Goal: Task Accomplishment & Management: Complete application form

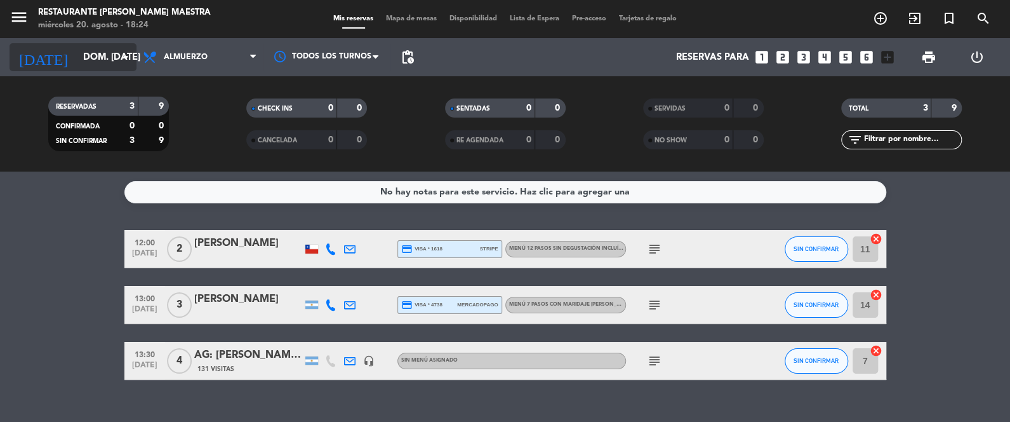
click at [88, 54] on input "dom. [DATE]" at bounding box center [138, 57] width 122 height 23
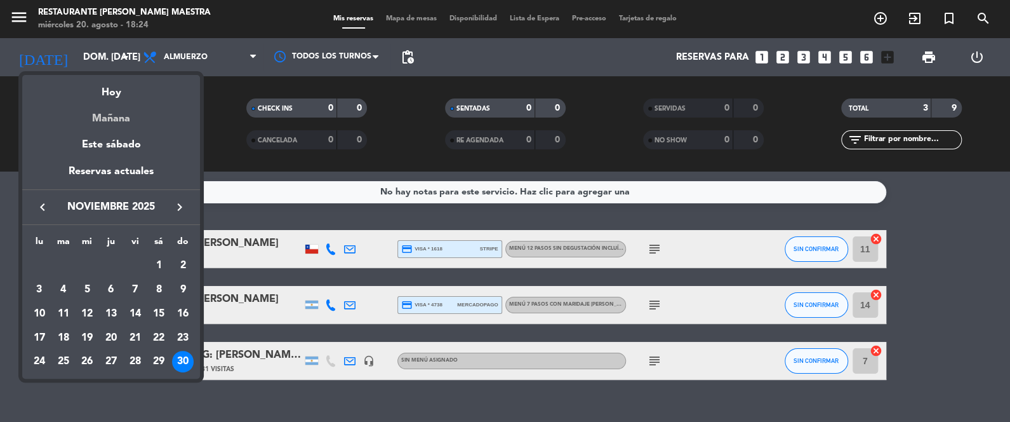
click at [116, 101] on div "Mañana" at bounding box center [111, 114] width 178 height 26
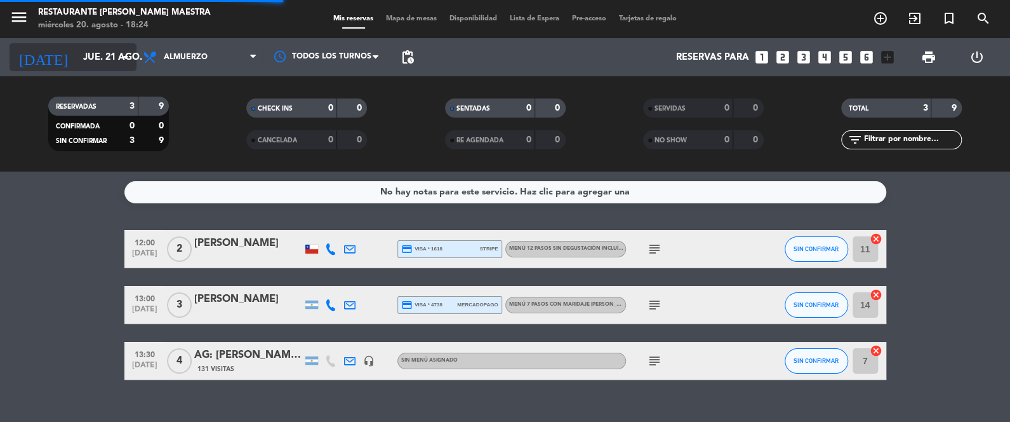
click at [101, 50] on input "jue. 21 ago." at bounding box center [138, 57] width 122 height 23
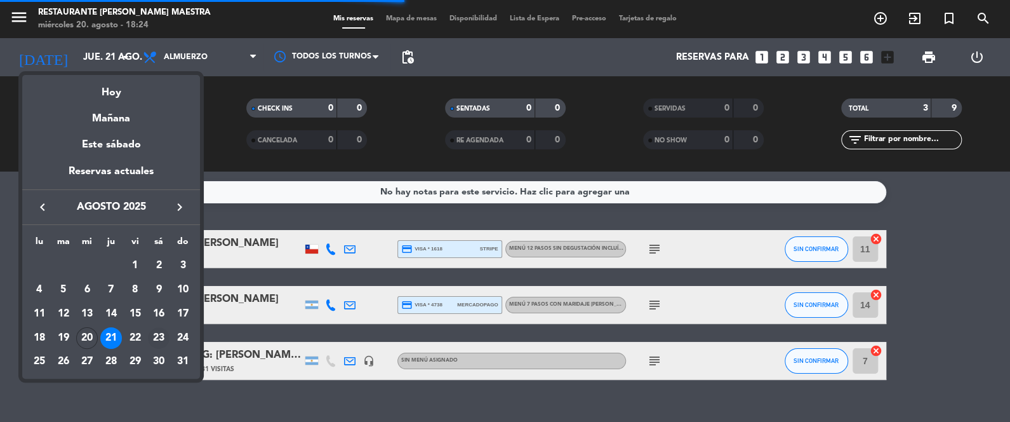
click at [154, 333] on div "23" at bounding box center [159, 338] width 22 height 22
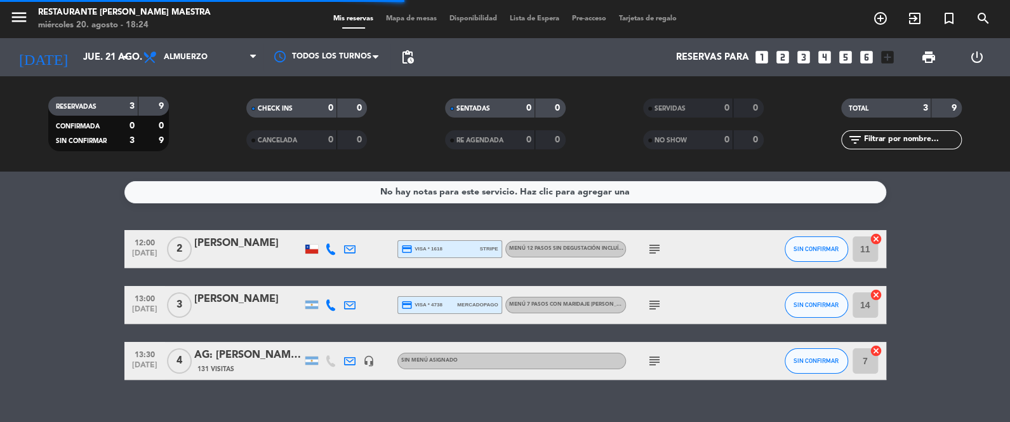
type input "sáb. 23 ago."
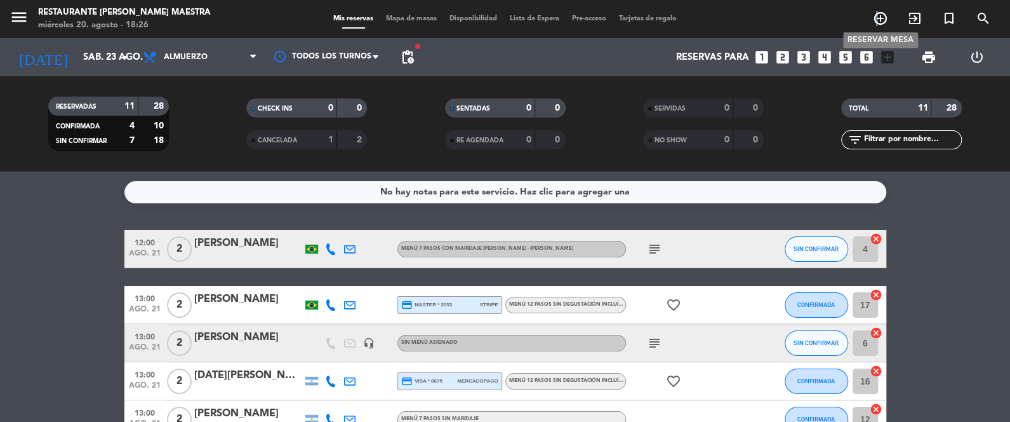
click at [877, 21] on icon "add_circle_outline" at bounding box center [880, 18] width 15 height 15
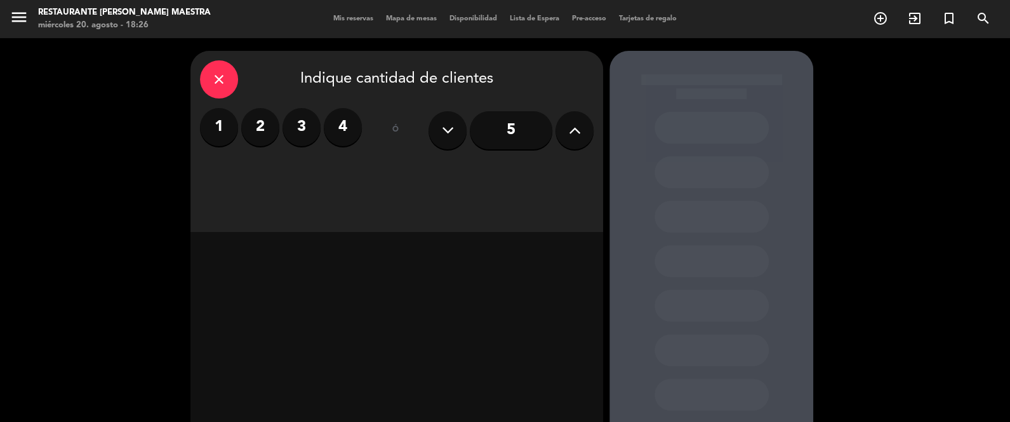
click at [301, 127] on label "3" at bounding box center [302, 127] width 38 height 38
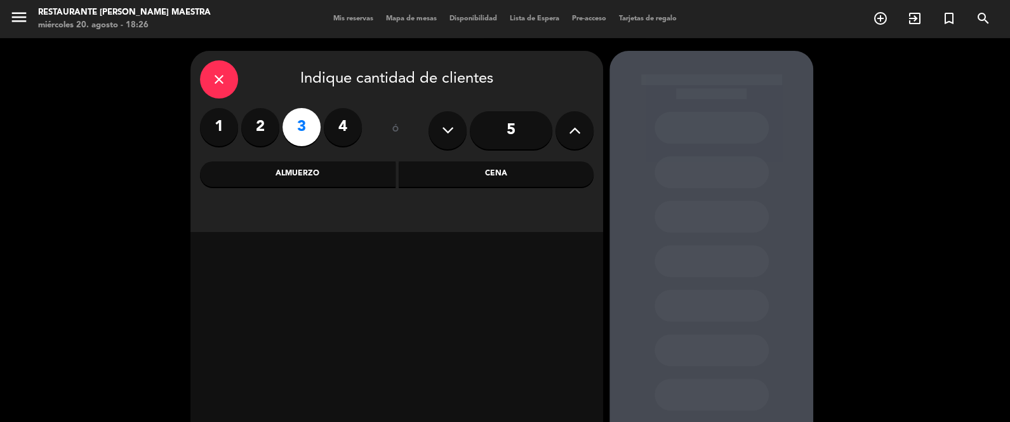
click at [339, 171] on div "Almuerzo" at bounding box center [298, 173] width 196 height 25
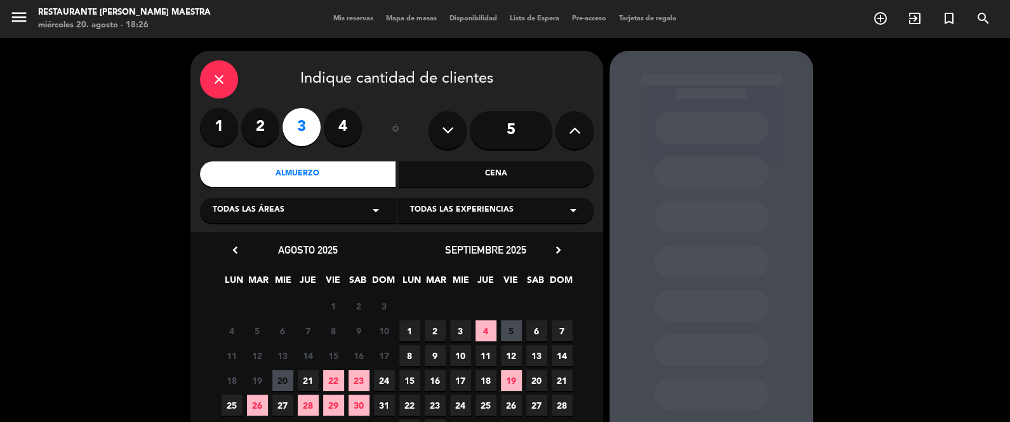
click at [363, 373] on span "23" at bounding box center [359, 380] width 21 height 21
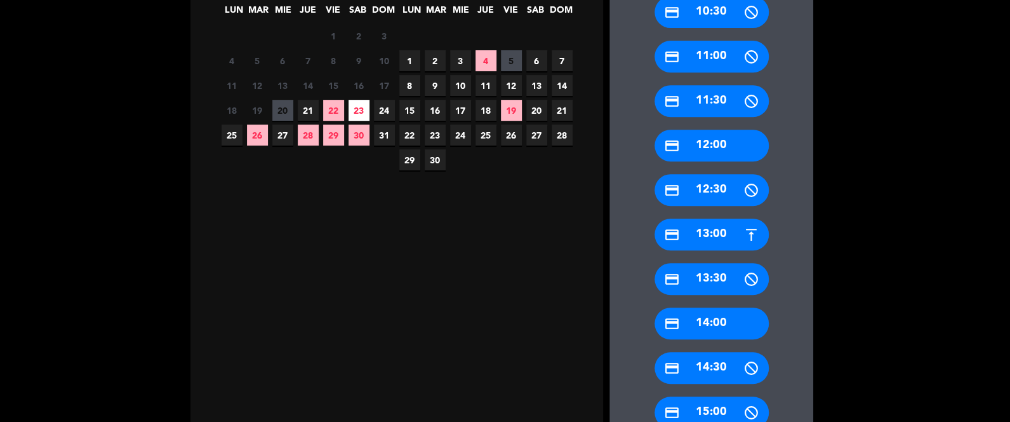
scroll to position [273, 0]
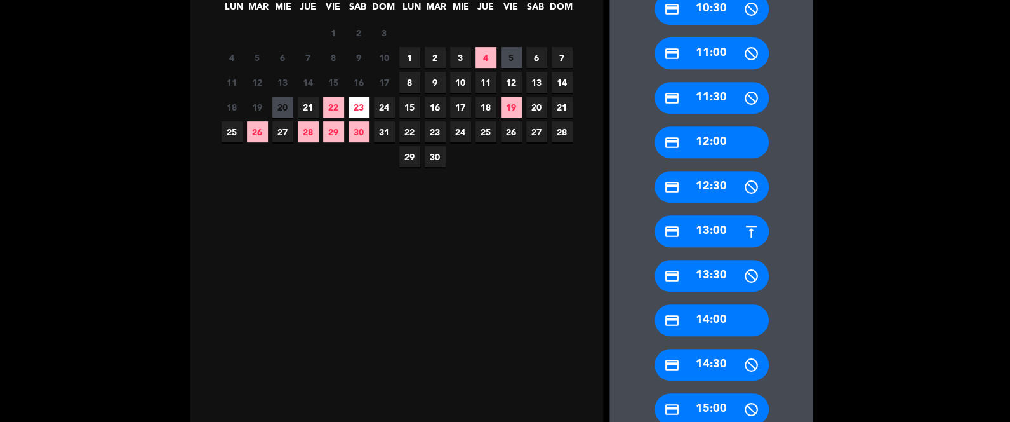
click at [716, 279] on div "credit_card 13:30" at bounding box center [712, 276] width 114 height 32
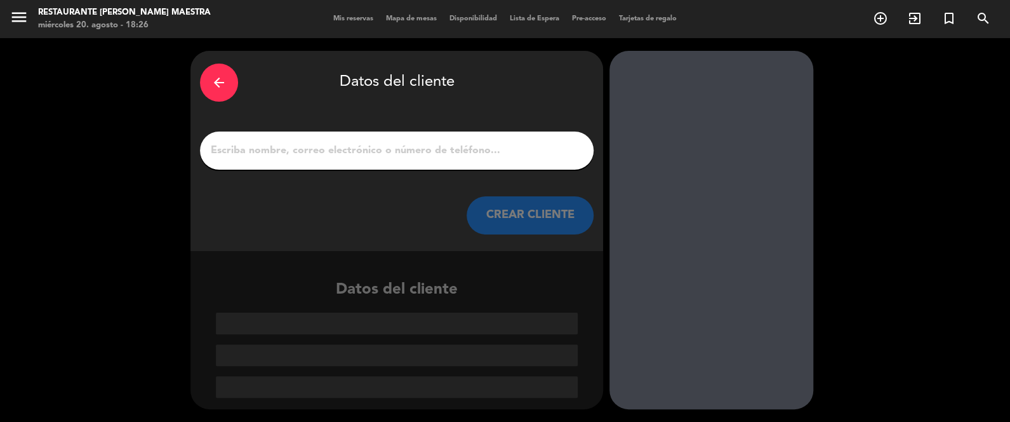
click at [352, 154] on input "1" at bounding box center [397, 151] width 375 height 18
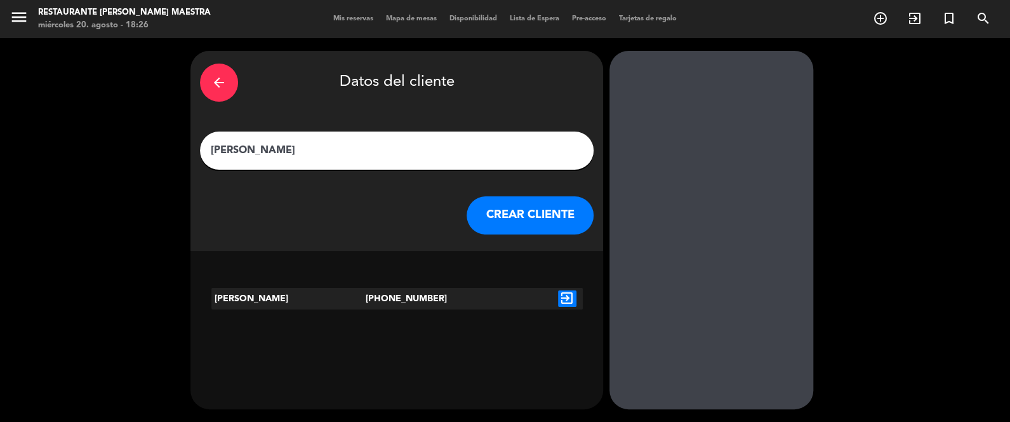
type input "[PERSON_NAME]"
click at [567, 297] on icon "exit_to_app" at bounding box center [567, 298] width 18 height 17
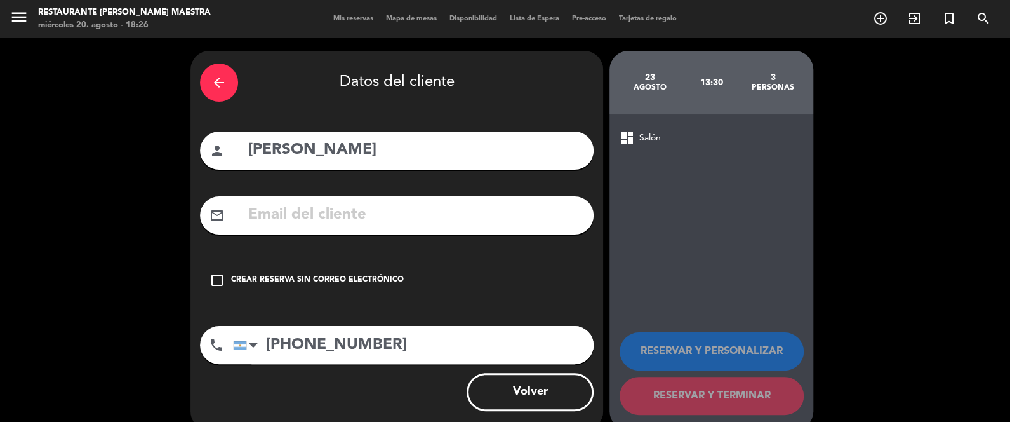
click at [358, 276] on div "Crear reserva sin correo electrónico" at bounding box center [317, 280] width 173 height 13
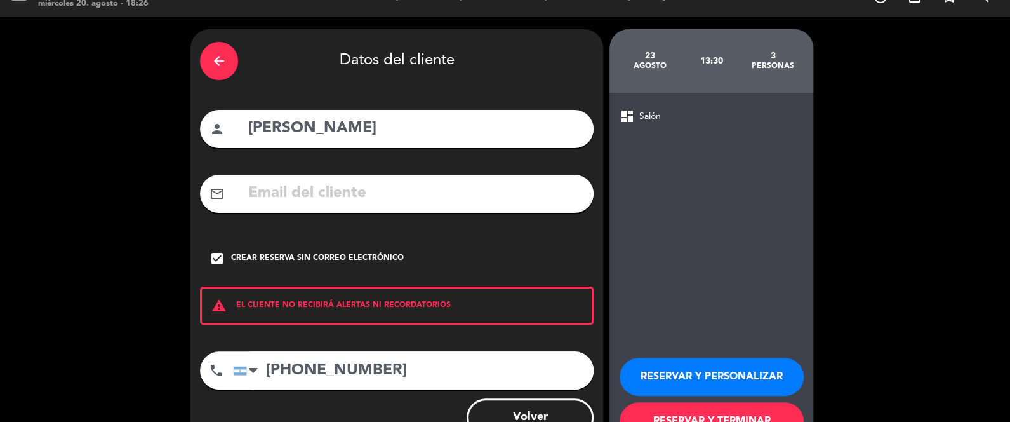
scroll to position [31, 0]
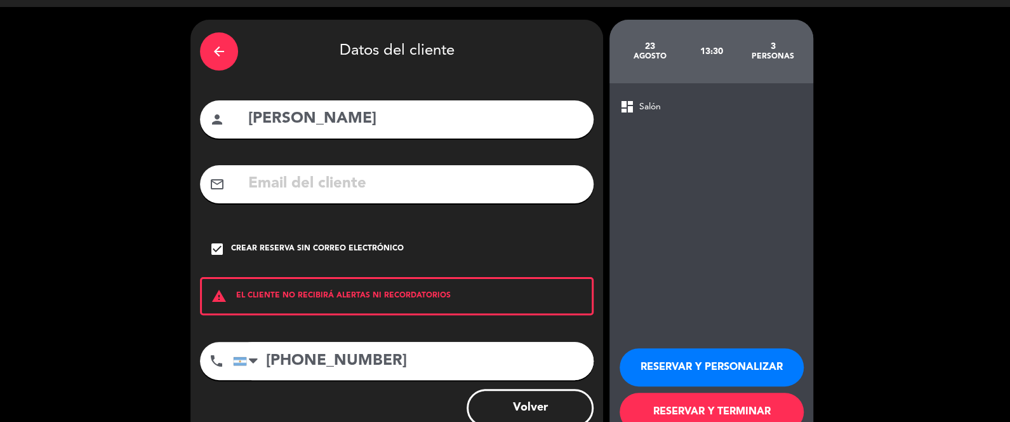
click at [704, 361] on button "RESERVAR Y PERSONALIZAR" at bounding box center [712, 367] width 184 height 38
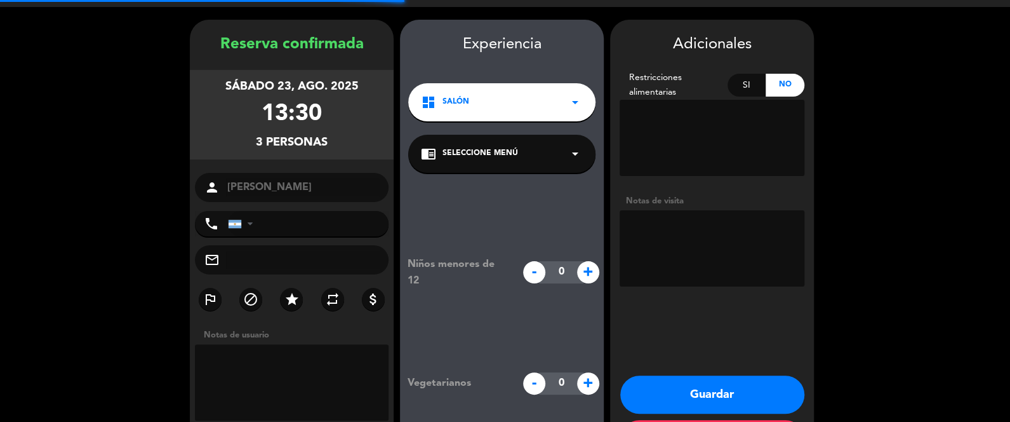
type input "[PHONE_NUMBER]"
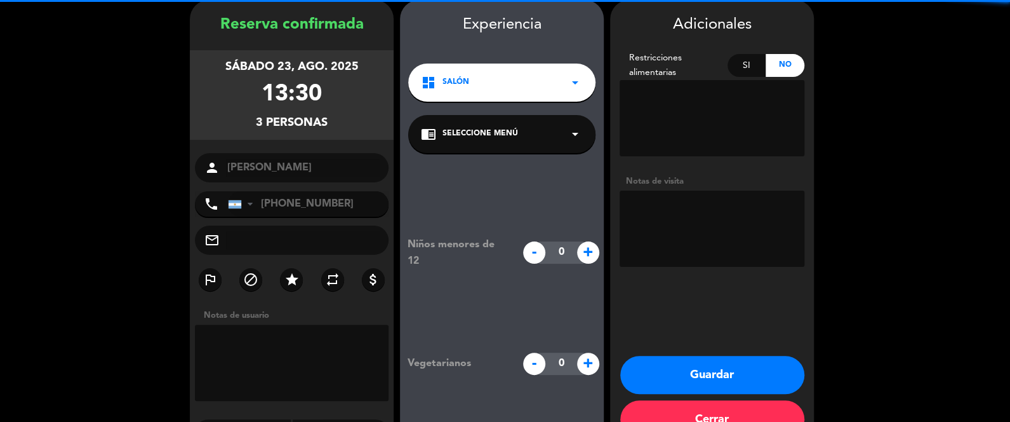
click at [520, 114] on div "Experiencia dashboard Salón arrow_drop_down chrome_reader_mode Seleccione Menú …" at bounding box center [502, 235] width 204 height 445
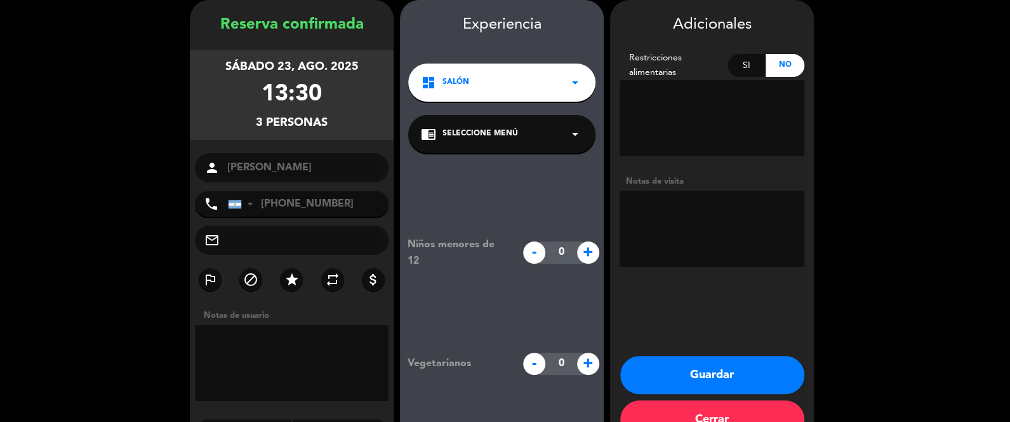
click at [533, 132] on div "chrome_reader_mode Seleccione Menú arrow_drop_down" at bounding box center [501, 134] width 187 height 38
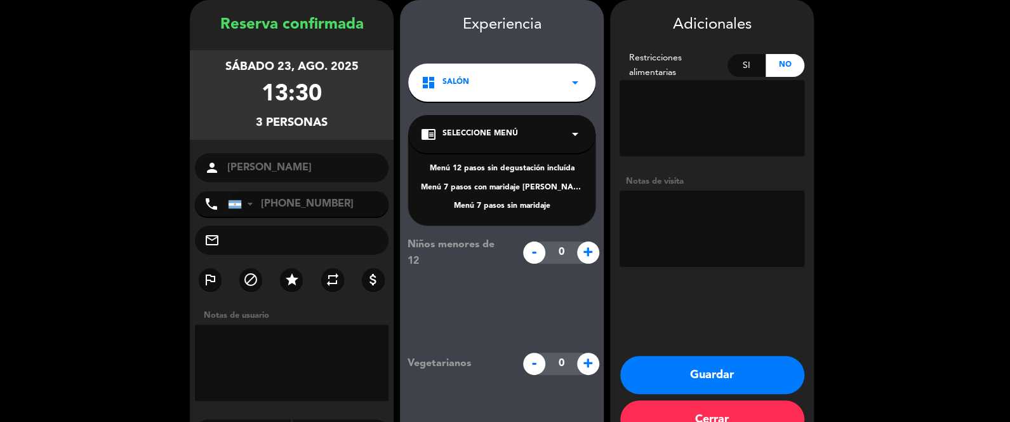
click at [525, 188] on div "Menú 7 pasos con maridaje [PERSON_NAME] - [PERSON_NAME]" at bounding box center [502, 188] width 162 height 13
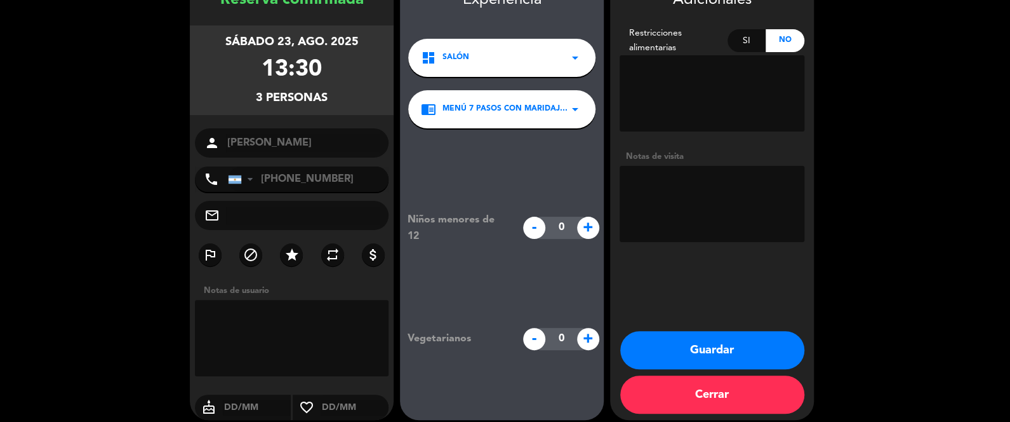
scroll to position [86, 0]
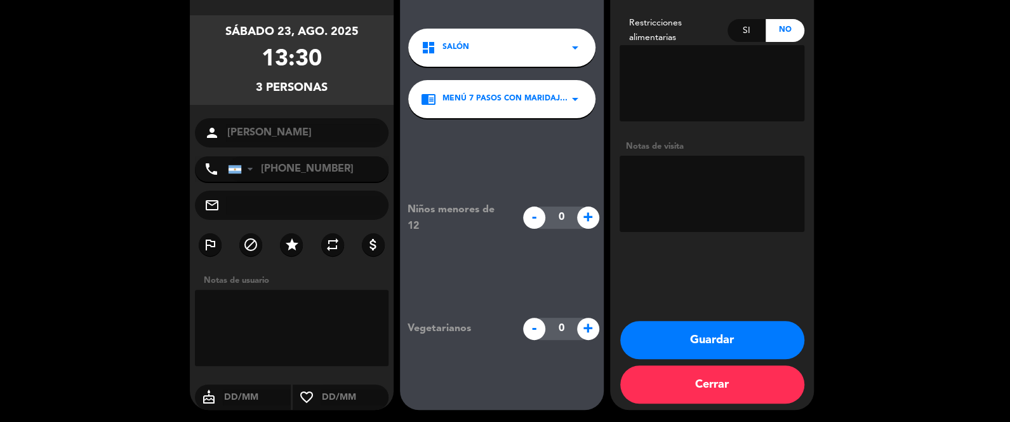
click at [749, 390] on button "Cerrar" at bounding box center [713, 384] width 184 height 38
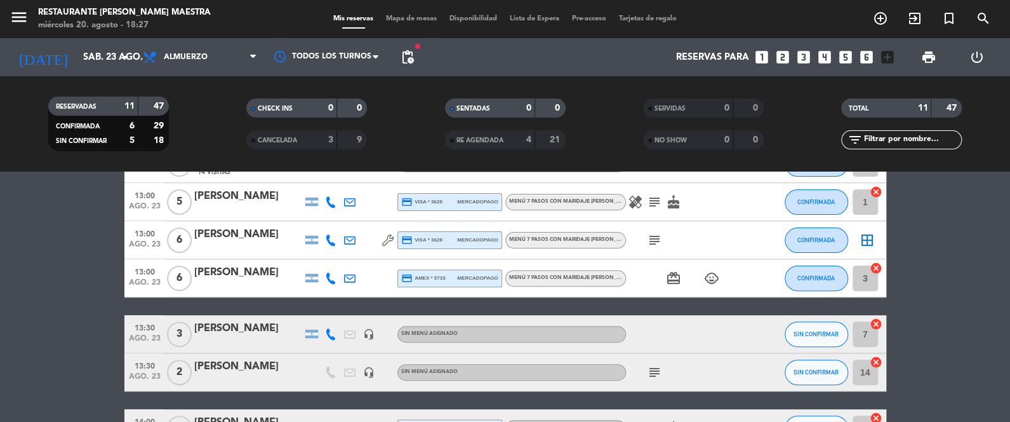
scroll to position [253, 0]
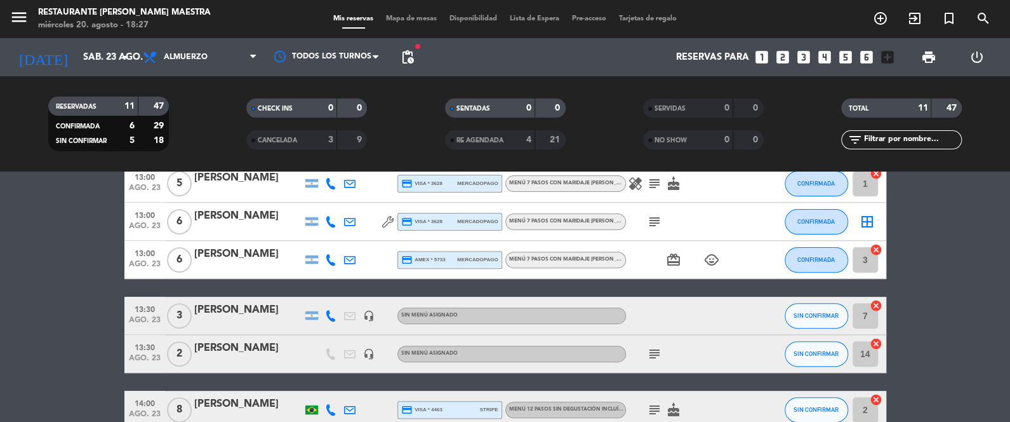
click at [327, 314] on icon at bounding box center [330, 315] width 11 height 11
click at [370, 315] on icon "headset_mic" at bounding box center [368, 315] width 11 height 11
click at [650, 351] on icon "subject" at bounding box center [654, 353] width 15 height 15
click at [370, 352] on icon "headset_mic" at bounding box center [368, 353] width 11 height 11
click at [368, 310] on icon "headset_mic" at bounding box center [368, 315] width 11 height 11
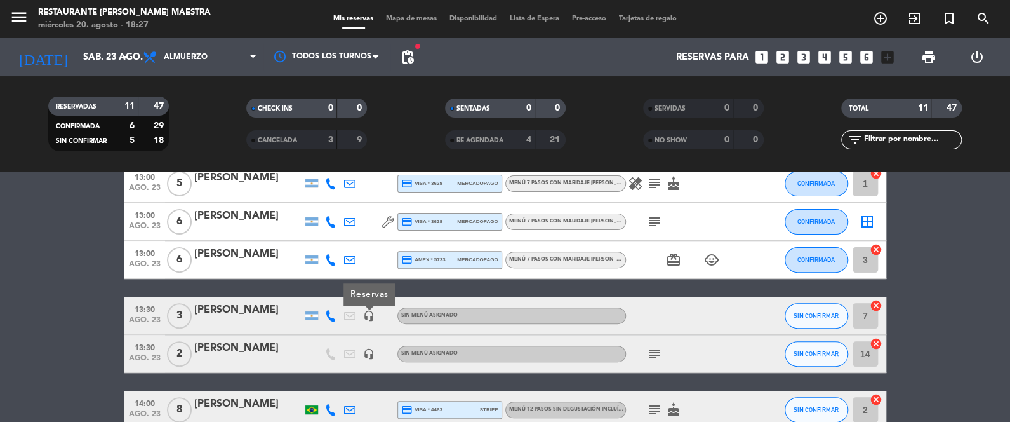
click at [251, 316] on div "[PERSON_NAME]" at bounding box center [248, 310] width 108 height 17
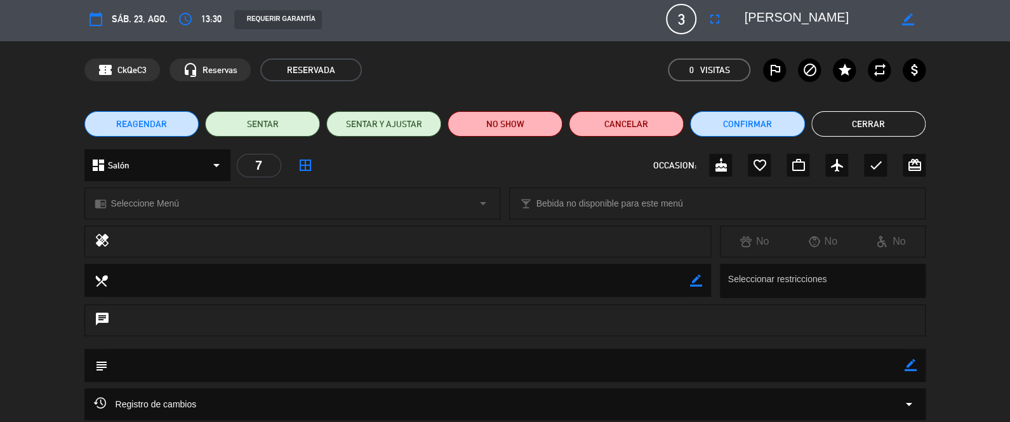
scroll to position [0, 0]
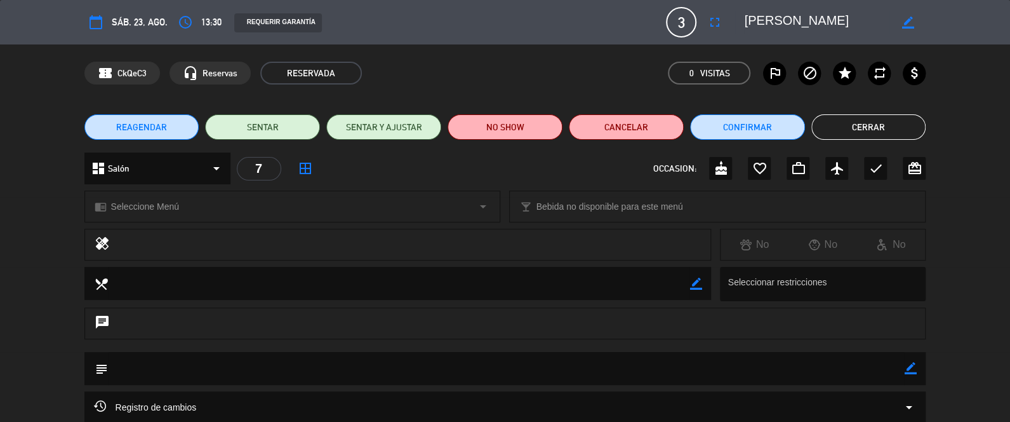
click at [379, 200] on div "chrome_reader_mode Seleccione Menú arrow_drop_down" at bounding box center [292, 206] width 415 height 30
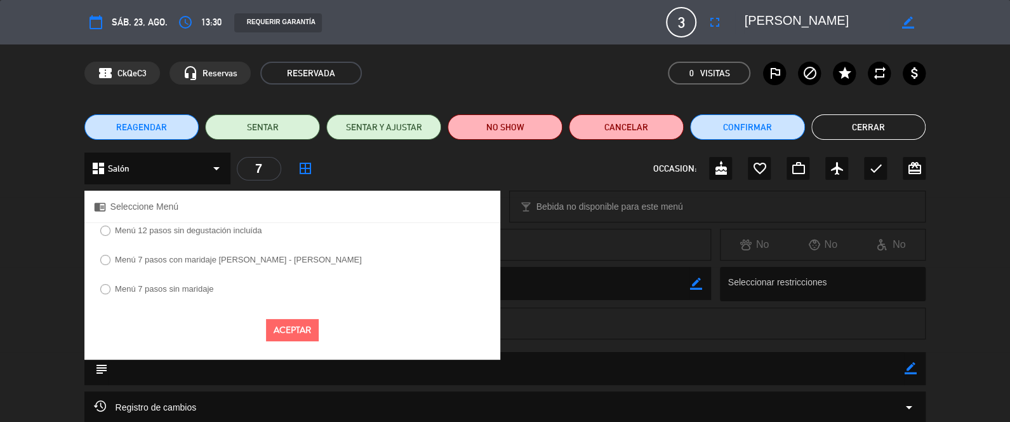
click at [196, 262] on label "Menú 7 pasos con maridaje [PERSON_NAME] - [PERSON_NAME]" at bounding box center [238, 259] width 247 height 8
click at [296, 332] on button "Aceptar" at bounding box center [292, 330] width 53 height 22
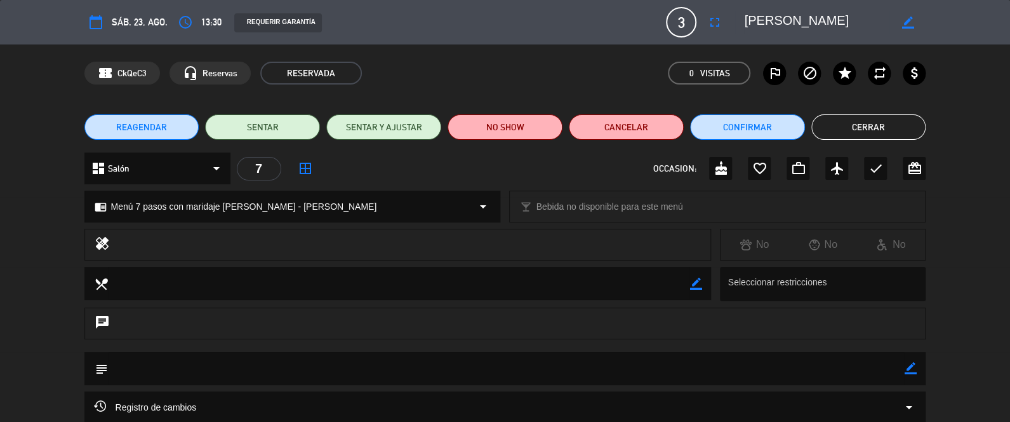
click at [873, 121] on button "Cerrar" at bounding box center [869, 126] width 115 height 25
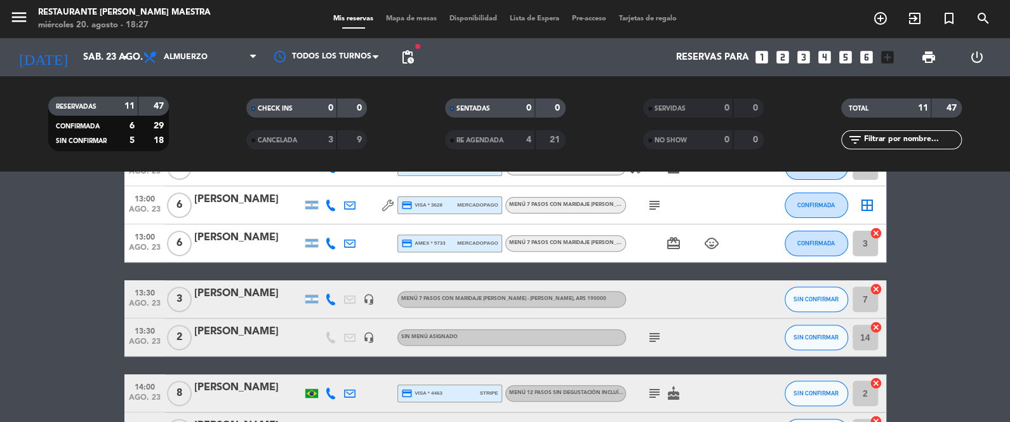
scroll to position [286, 0]
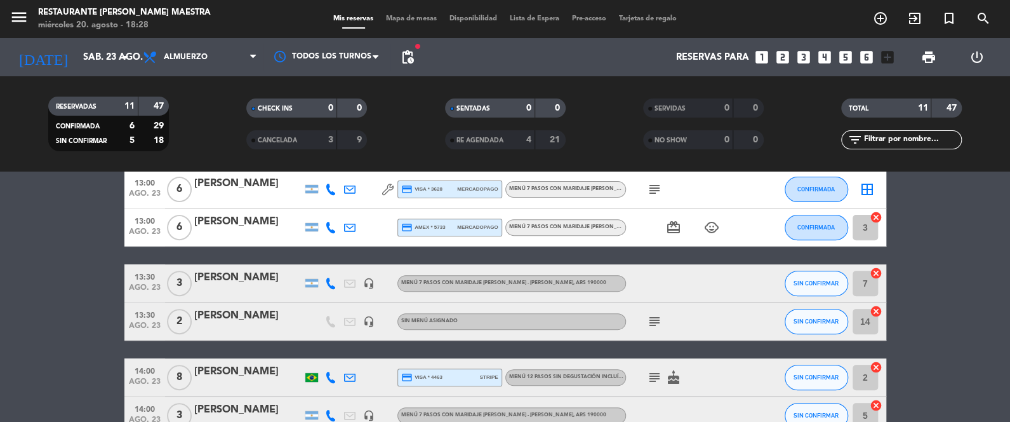
click at [368, 285] on icon "headset_mic" at bounding box center [368, 283] width 11 height 11
click at [240, 279] on div "[PERSON_NAME]" at bounding box center [248, 277] width 108 height 17
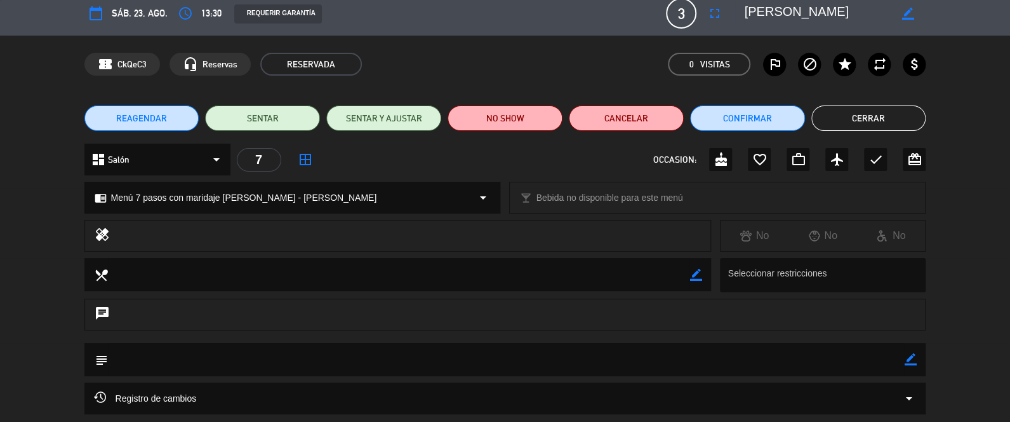
scroll to position [0, 0]
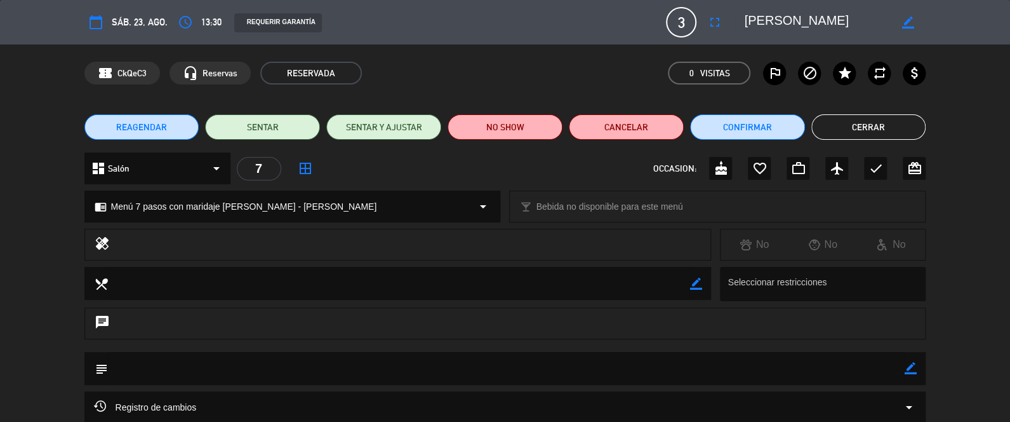
click at [849, 126] on button "Cerrar" at bounding box center [869, 126] width 115 height 25
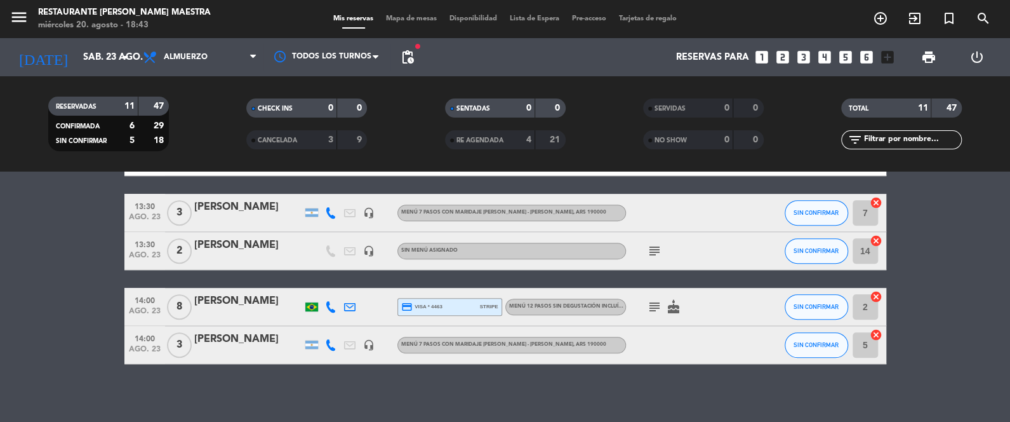
scroll to position [362, 0]
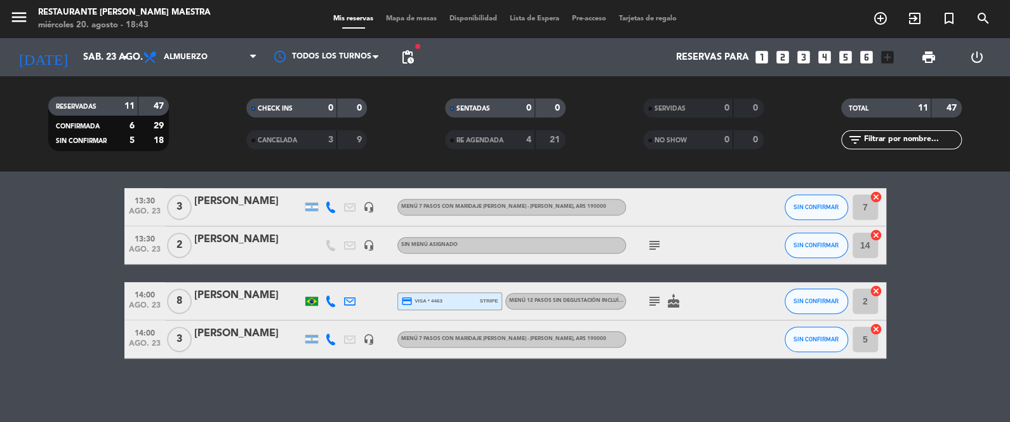
click at [370, 334] on icon "headset_mic" at bounding box center [368, 338] width 11 height 11
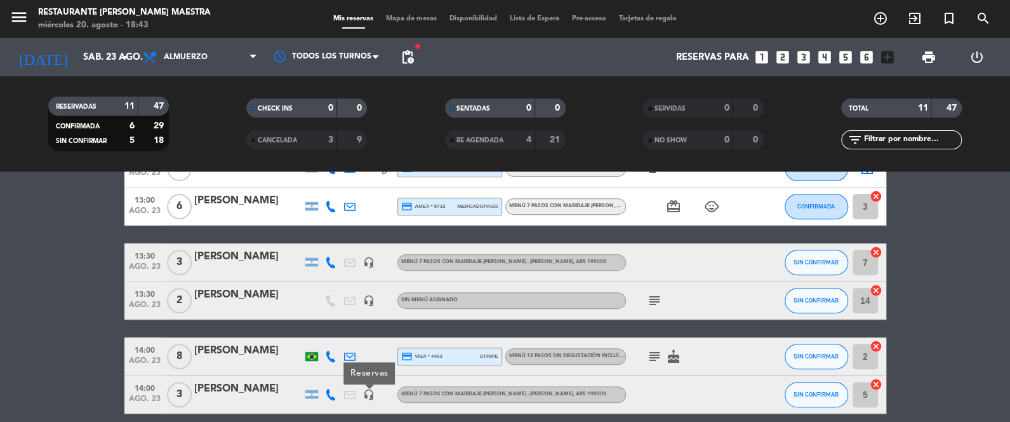
scroll to position [299, 0]
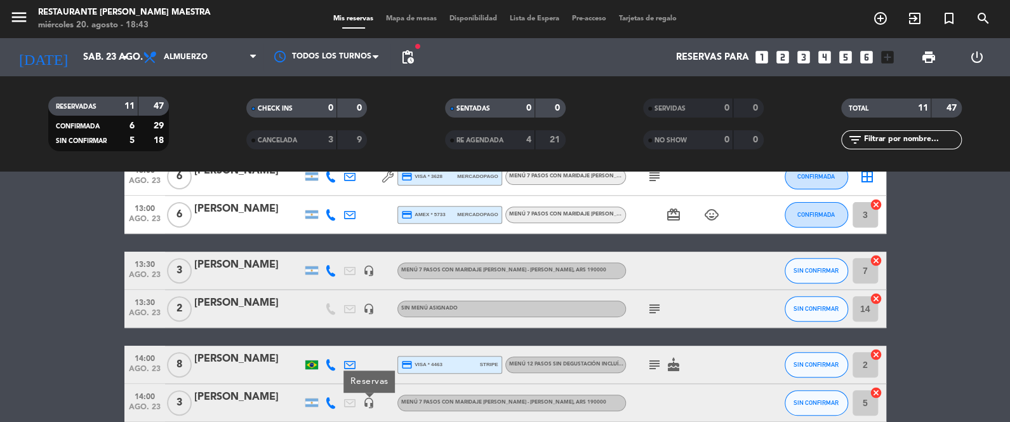
click at [252, 266] on div "[PERSON_NAME]" at bounding box center [248, 265] width 108 height 17
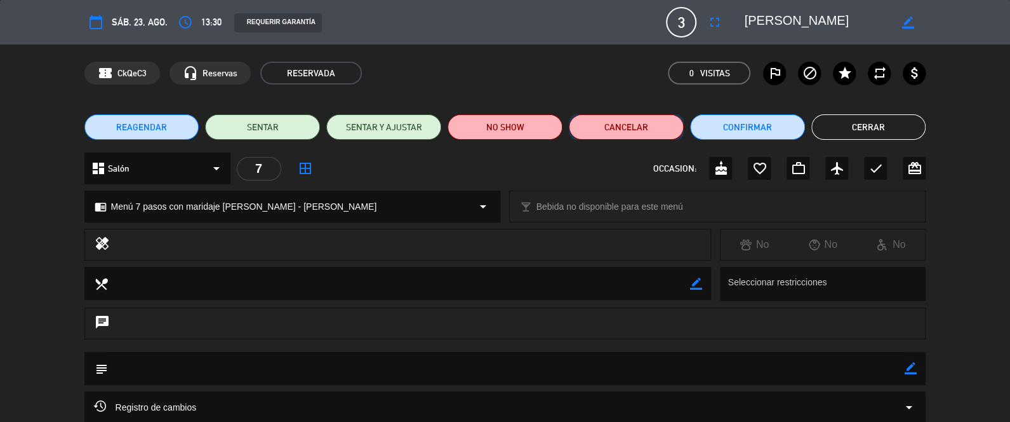
click at [636, 127] on button "Cancelar" at bounding box center [626, 126] width 115 height 25
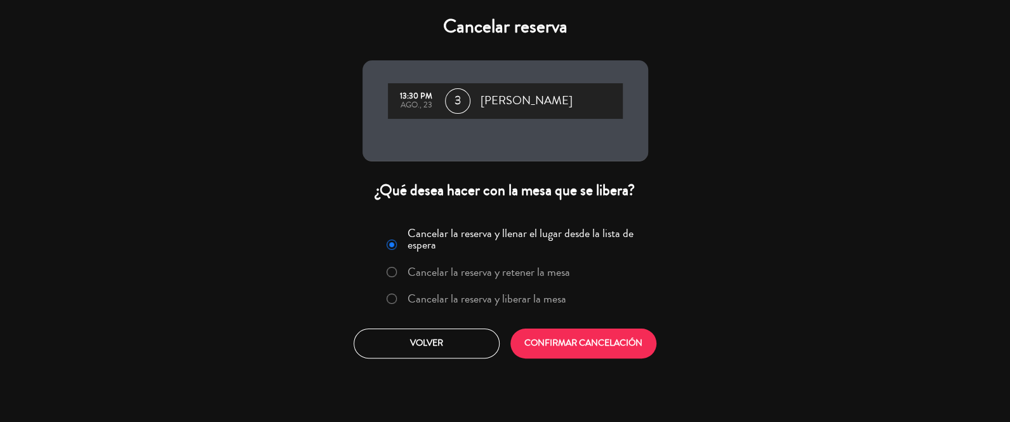
click at [539, 314] on div "Cancelar la reserva y llenar el lugar desde la lista de espera Cancelar la rese…" at bounding box center [505, 290] width 305 height 154
click at [539, 299] on label "Cancelar la reserva y liberar la mesa" at bounding box center [487, 298] width 159 height 11
click at [570, 341] on button "CONFIRMAR CANCELACIÓN" at bounding box center [584, 343] width 146 height 30
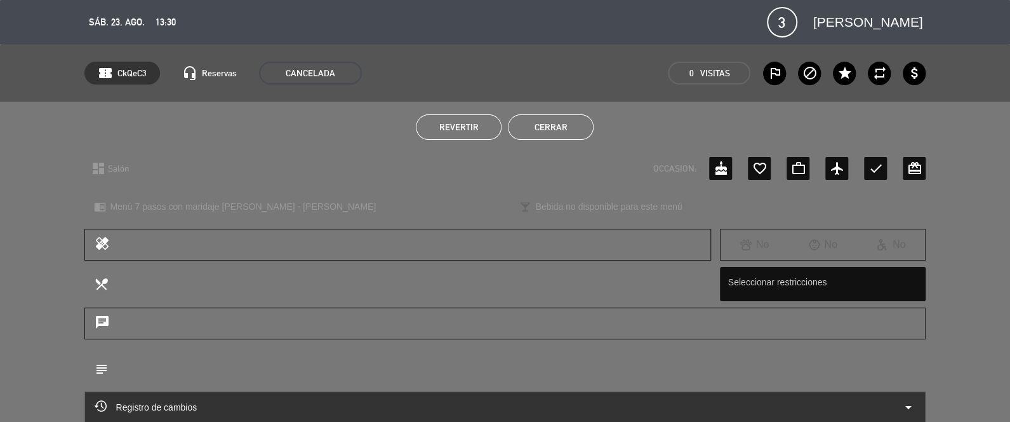
click at [545, 124] on button "Cerrar" at bounding box center [551, 126] width 86 height 25
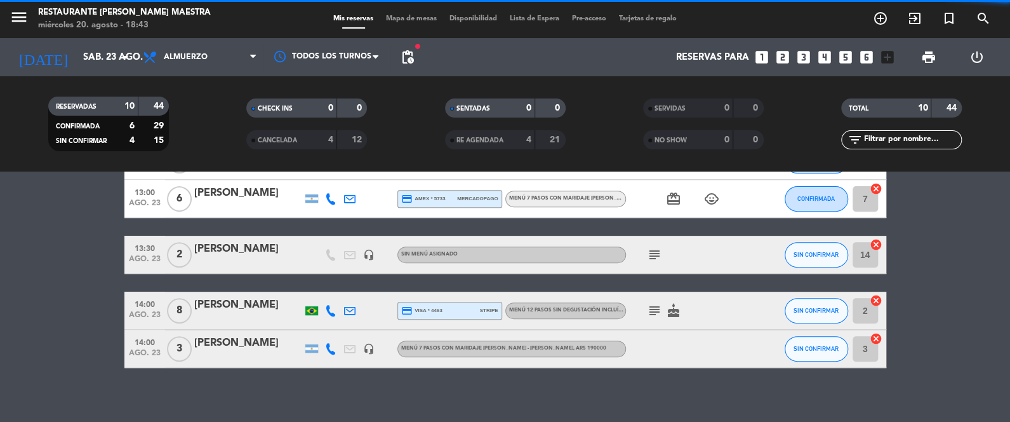
scroll to position [323, 0]
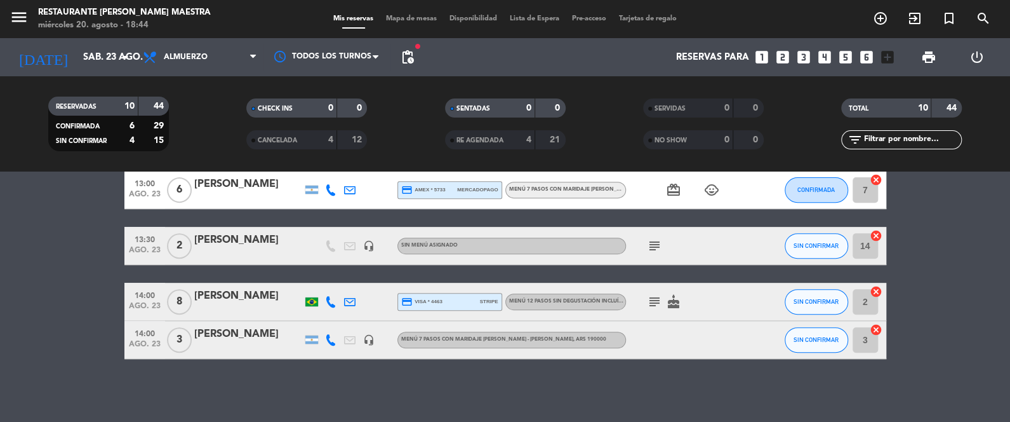
click at [332, 340] on icon at bounding box center [330, 339] width 11 height 11
click at [368, 339] on icon "headset_mic" at bounding box center [368, 339] width 11 height 11
drag, startPoint x: 315, startPoint y: 369, endPoint x: 231, endPoint y: 372, distance: 84.5
click at [312, 371] on div "No hay notas para este servicio. Haz clic para agregar una 12:00 ago. 23 2 AG: …" at bounding box center [505, 296] width 1010 height 250
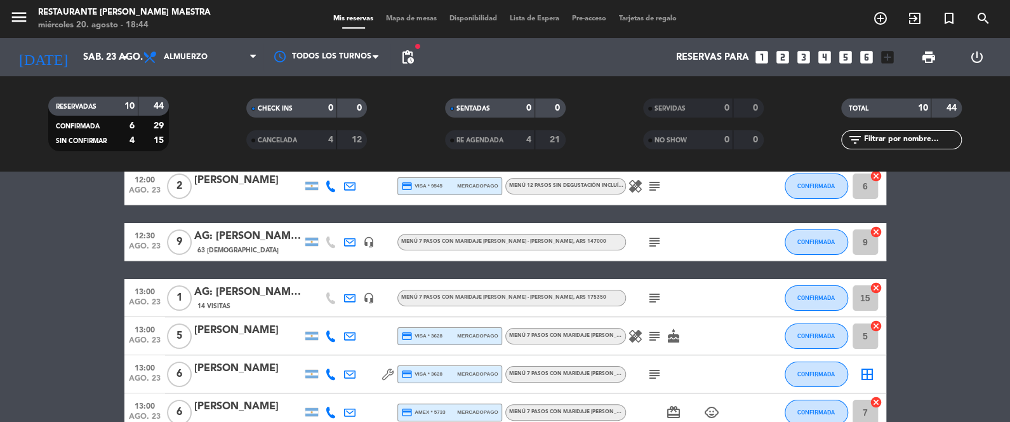
scroll to position [70, 0]
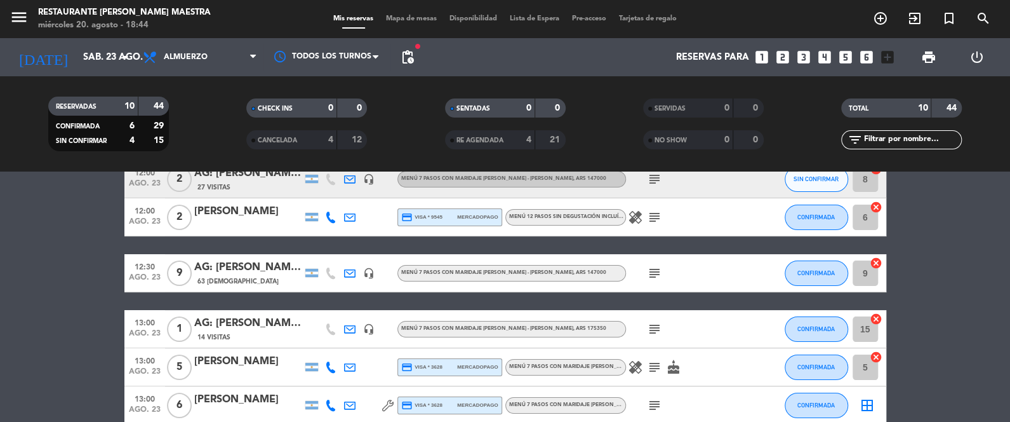
click at [238, 211] on div "[PERSON_NAME]" at bounding box center [248, 211] width 108 height 17
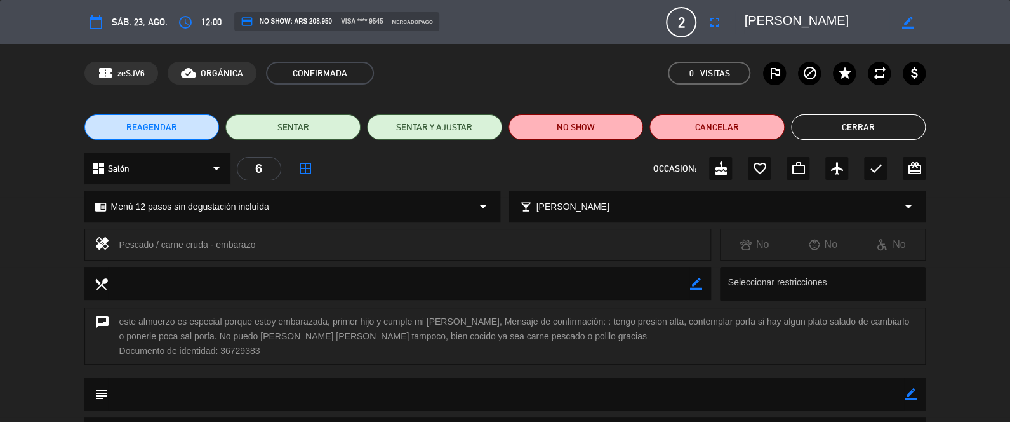
click at [829, 132] on button "Cerrar" at bounding box center [858, 126] width 135 height 25
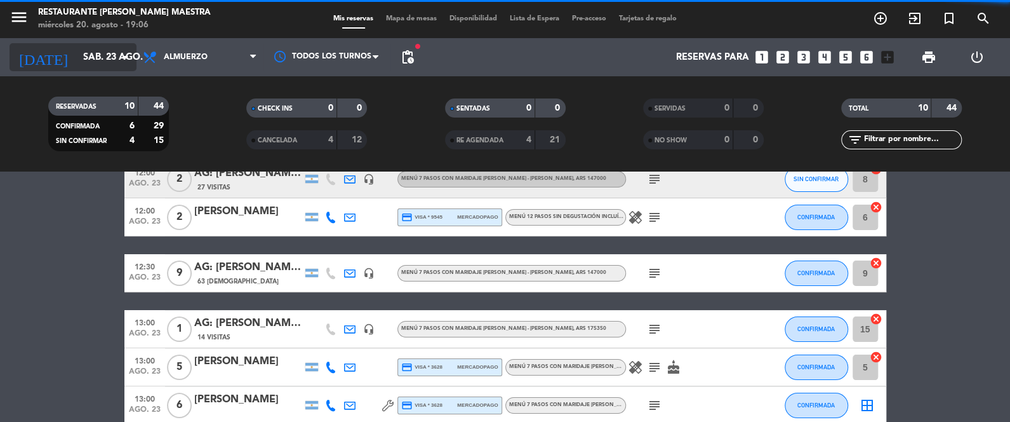
click at [99, 57] on input "sáb. 23 ago." at bounding box center [138, 57] width 122 height 23
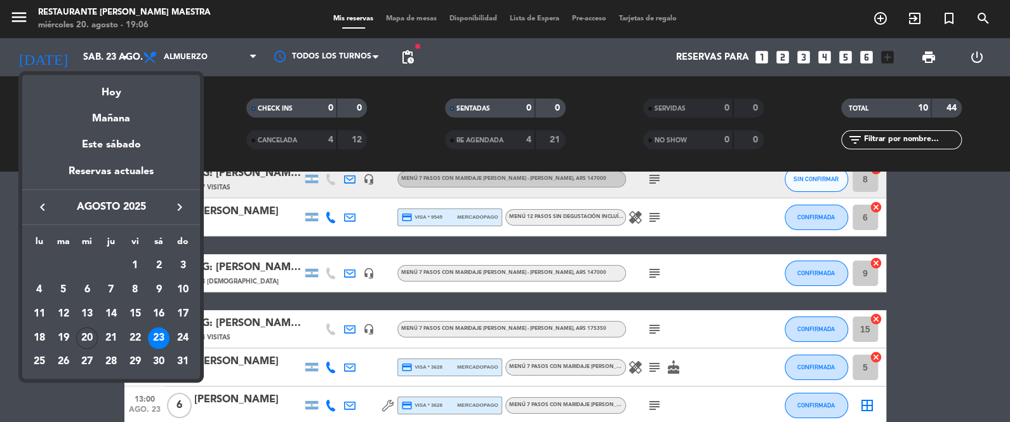
click at [157, 334] on div "23" at bounding box center [159, 338] width 22 height 22
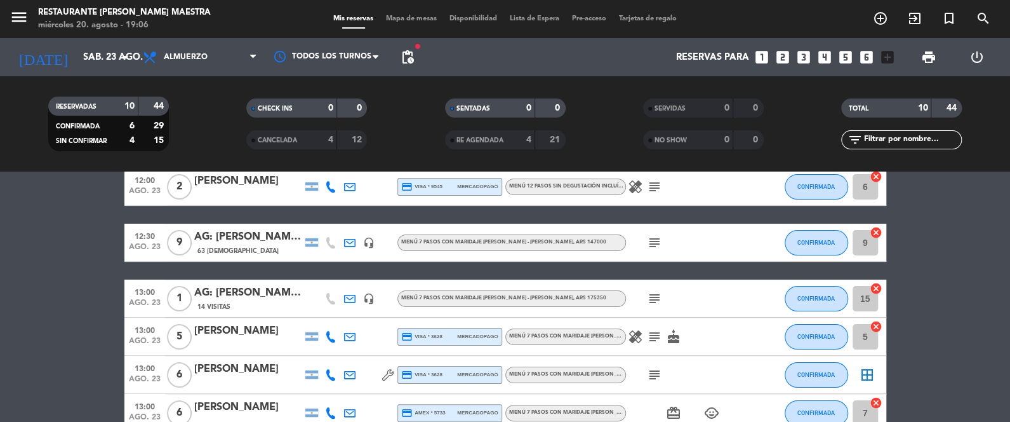
scroll to position [101, 0]
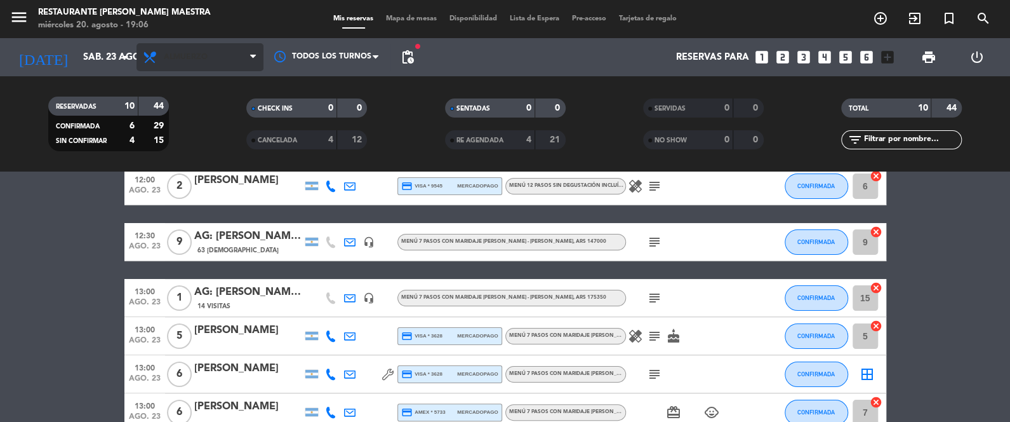
click at [210, 49] on span "Almuerzo" at bounding box center [200, 57] width 127 height 28
click at [210, 137] on div "menu Restaurante [PERSON_NAME] Maestra miércoles 20. agosto - 19:06 Mis reserva…" at bounding box center [505, 85] width 1010 height 171
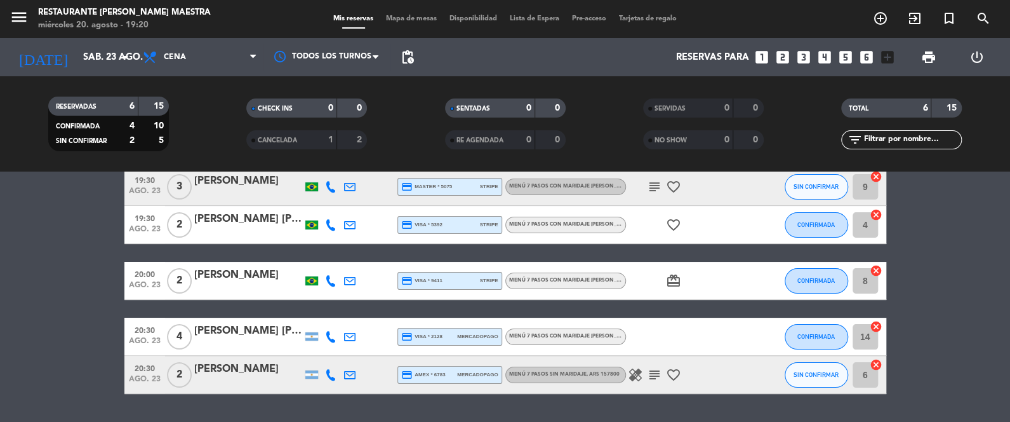
scroll to position [107, 0]
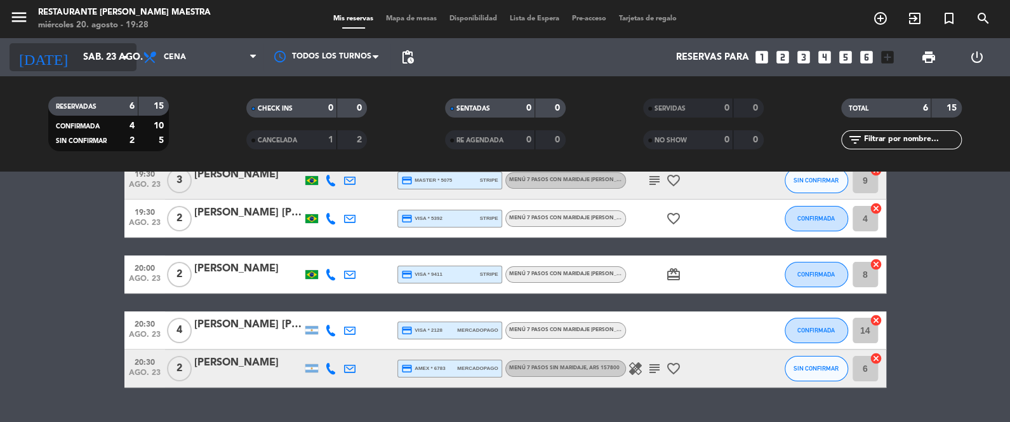
click at [88, 55] on input "sáb. 23 ago." at bounding box center [138, 57] width 122 height 23
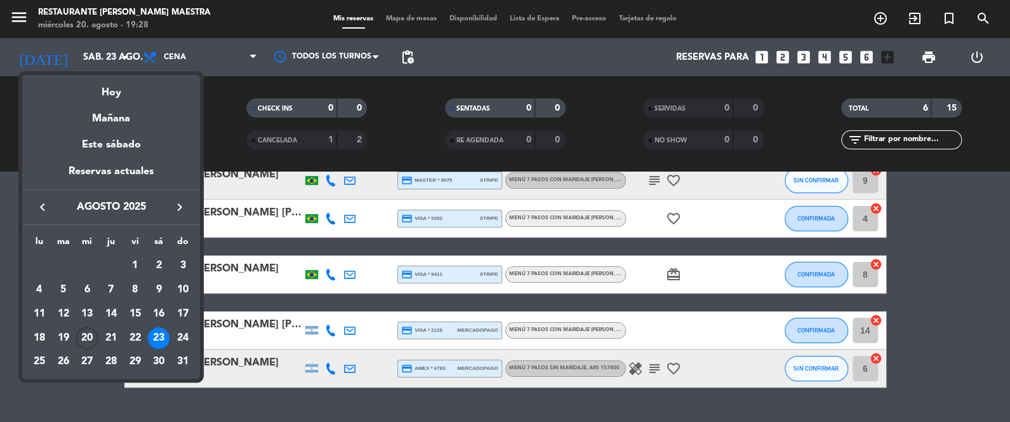
click at [142, 88] on div "Hoy" at bounding box center [111, 88] width 178 height 26
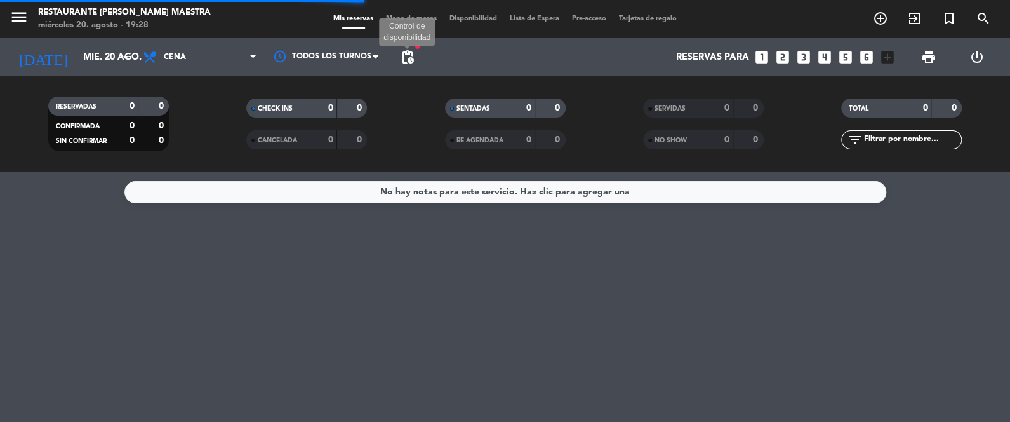
scroll to position [0, 0]
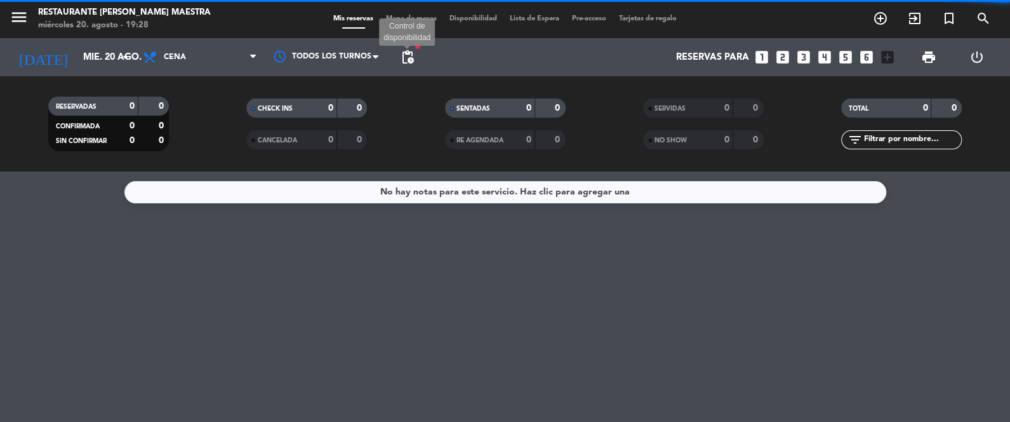
click at [412, 54] on span "pending_actions" at bounding box center [407, 57] width 15 height 15
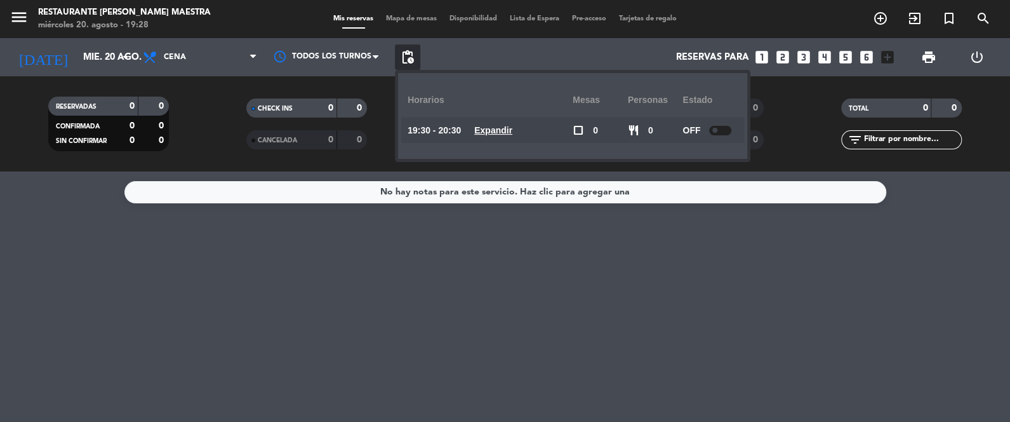
drag, startPoint x: 124, startPoint y: 266, endPoint x: 155, endPoint y: 26, distance: 242.1
click at [124, 265] on div "No hay notas para este servicio. Haz clic para agregar una" at bounding box center [505, 296] width 1010 height 250
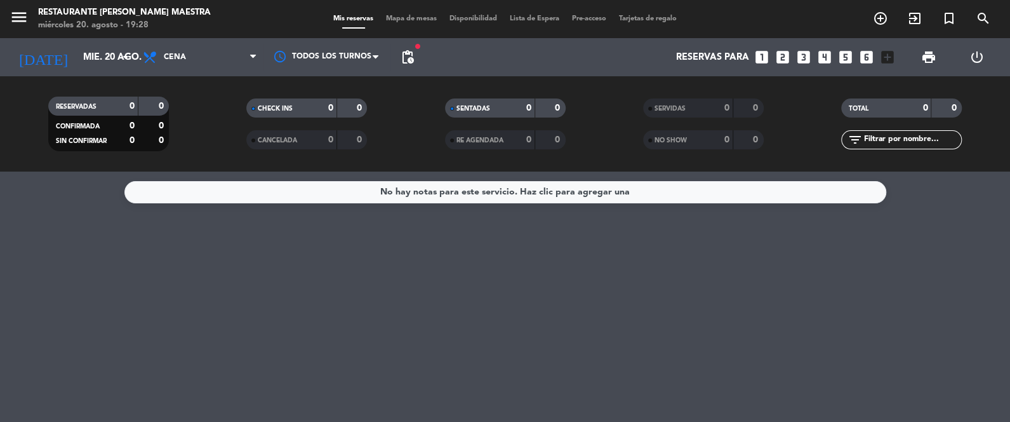
click at [415, 45] on span "fiber_manual_record" at bounding box center [418, 47] width 8 height 8
click at [417, 55] on span "pending_actions" at bounding box center [407, 56] width 25 height 25
click at [411, 64] on span "pending_actions" at bounding box center [407, 57] width 15 height 15
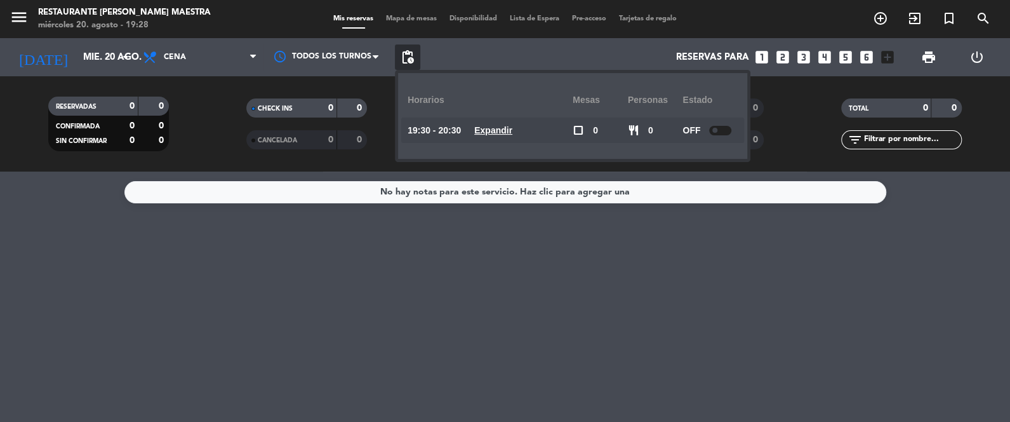
drag, startPoint x: 364, startPoint y: 279, endPoint x: 355, endPoint y: 273, distance: 10.9
click at [363, 281] on div "No hay notas para este servicio. Haz clic para agregar una" at bounding box center [505, 296] width 1010 height 250
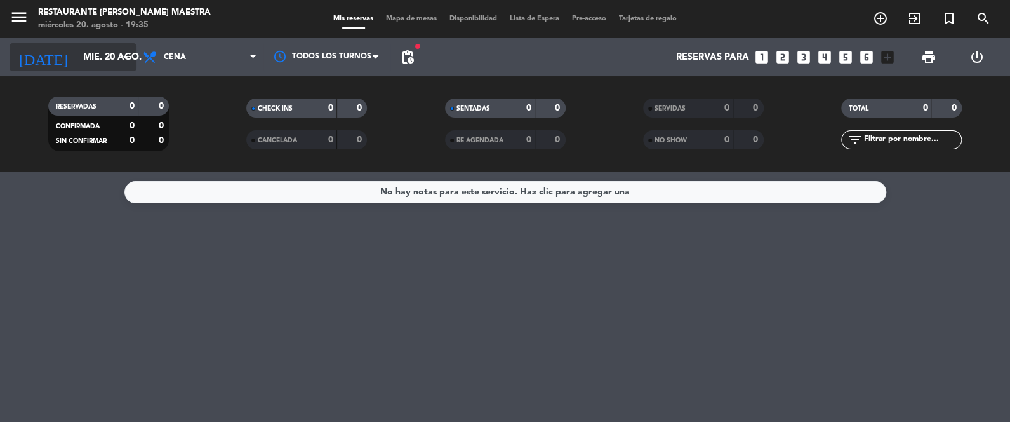
click at [114, 53] on input "mié. 20 ago." at bounding box center [138, 57] width 122 height 23
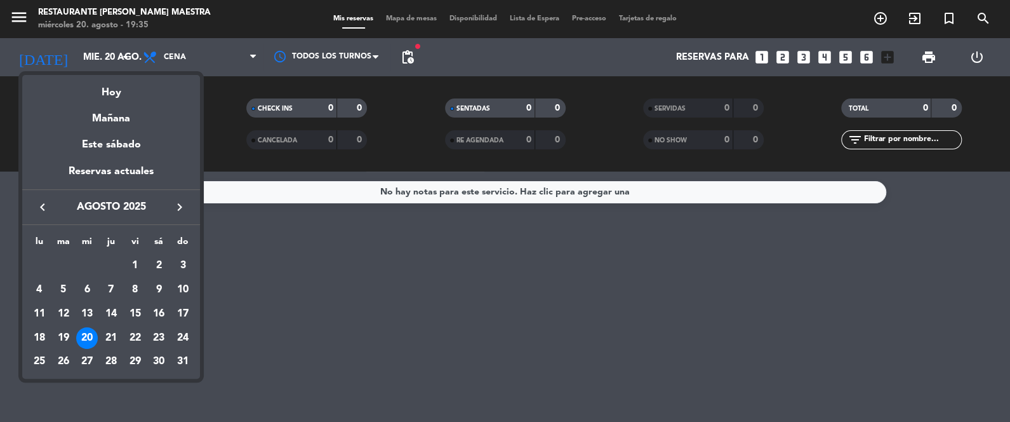
click at [163, 342] on div "23" at bounding box center [159, 338] width 22 height 22
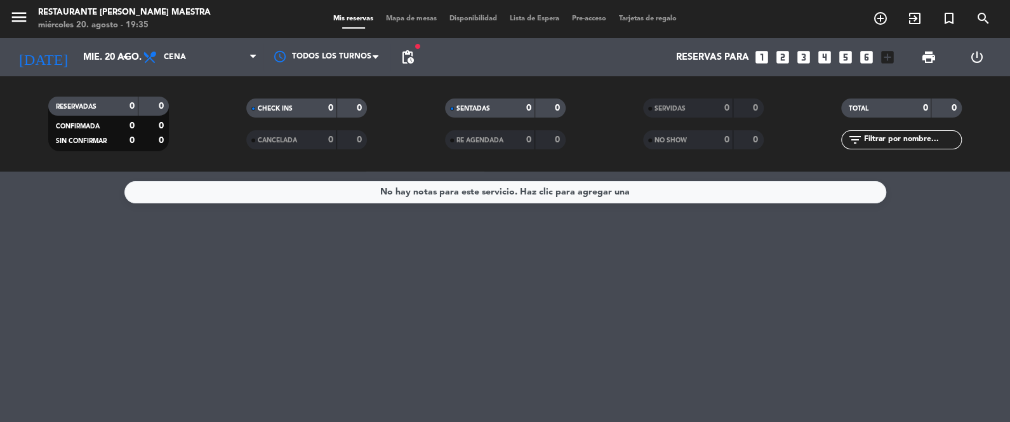
type input "sáb. 23 ago."
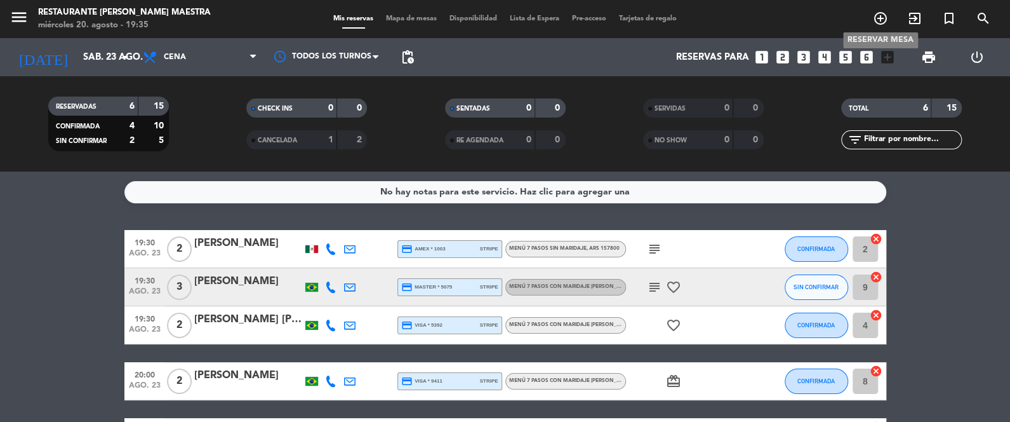
click at [883, 20] on icon "add_circle_outline" at bounding box center [880, 18] width 15 height 15
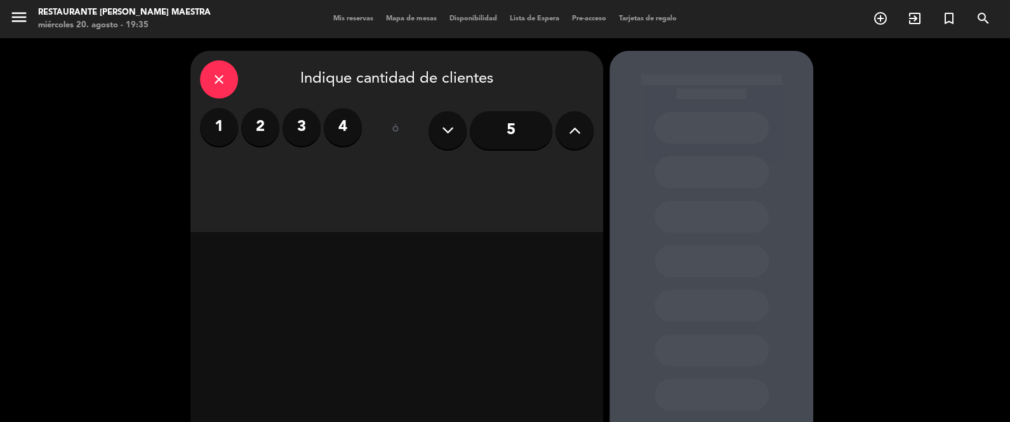
click at [219, 134] on label "1" at bounding box center [219, 127] width 38 height 38
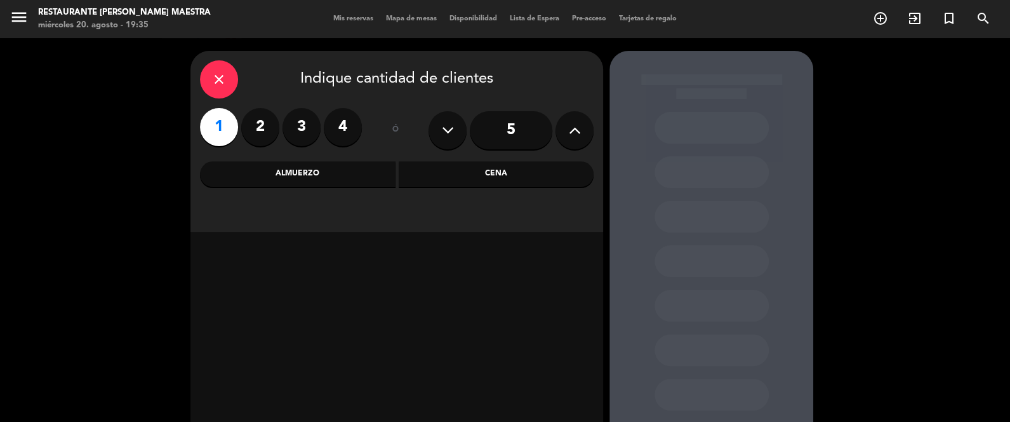
click at [533, 161] on div "Cena" at bounding box center [497, 173] width 196 height 25
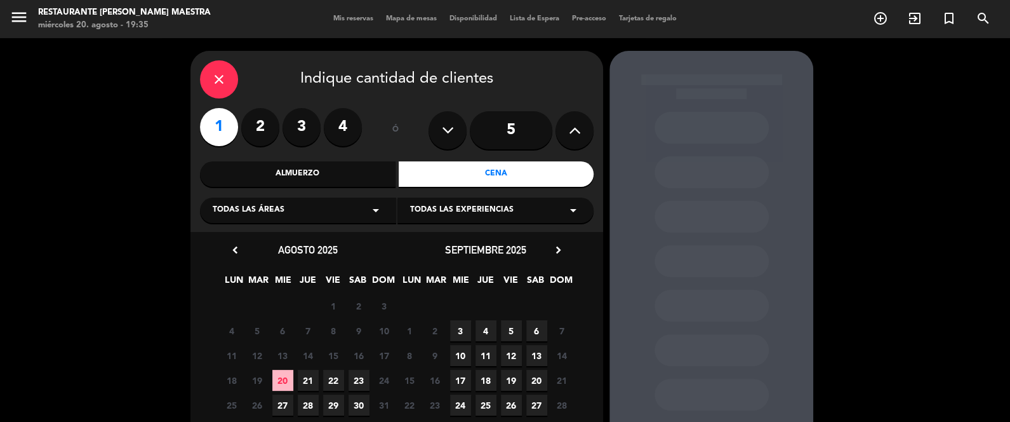
click at [356, 376] on span "23" at bounding box center [359, 380] width 21 height 21
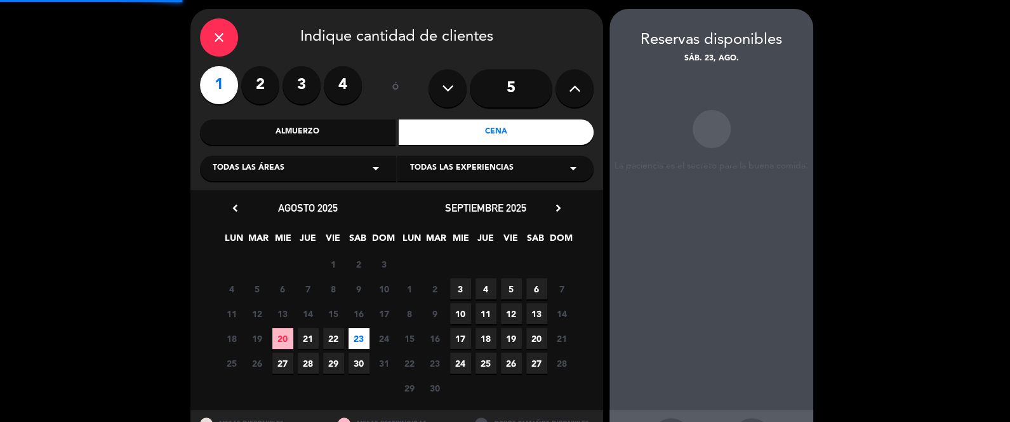
scroll to position [51, 0]
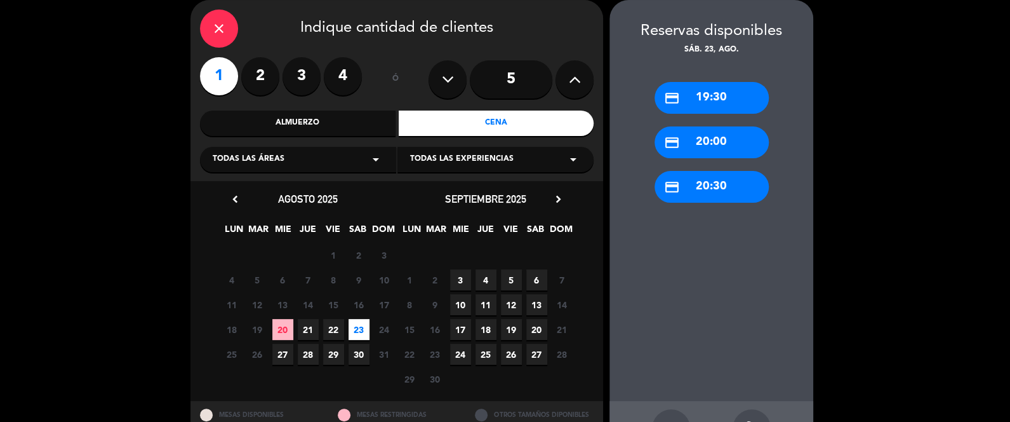
click at [702, 189] on div "credit_card 20:30" at bounding box center [712, 187] width 114 height 32
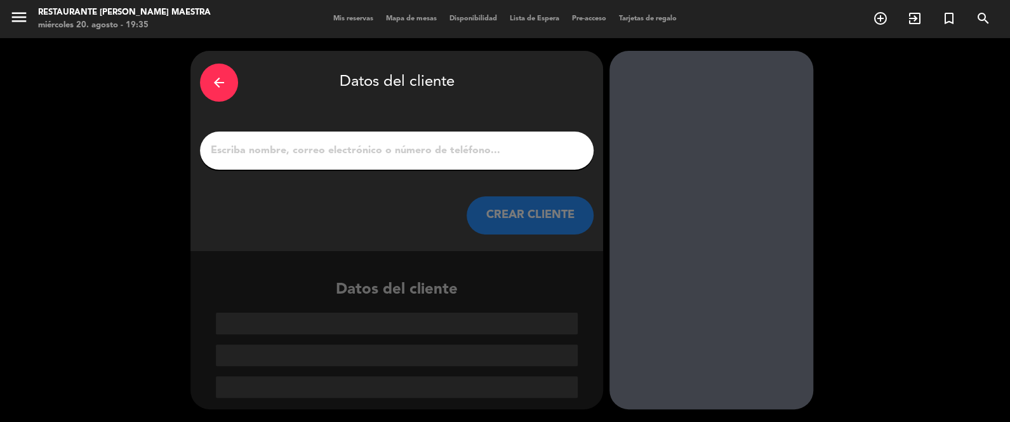
click at [426, 145] on input "1" at bounding box center [397, 151] width 375 height 18
paste input "[PERSON_NAME]"
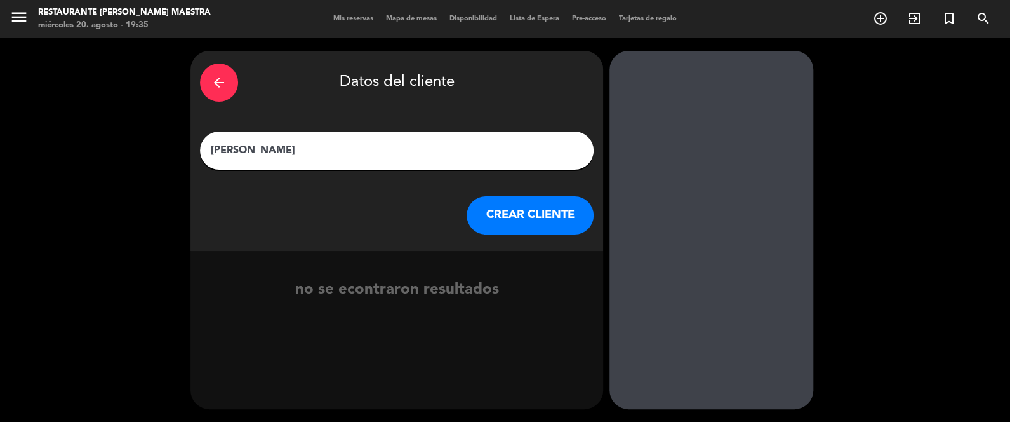
drag, startPoint x: 270, startPoint y: 147, endPoint x: 278, endPoint y: 164, distance: 19.0
click at [269, 148] on input "[PERSON_NAME]" at bounding box center [397, 151] width 375 height 18
type input "[PERSON_NAME]"
click at [521, 206] on button "CREAR CLIENTE" at bounding box center [530, 215] width 127 height 38
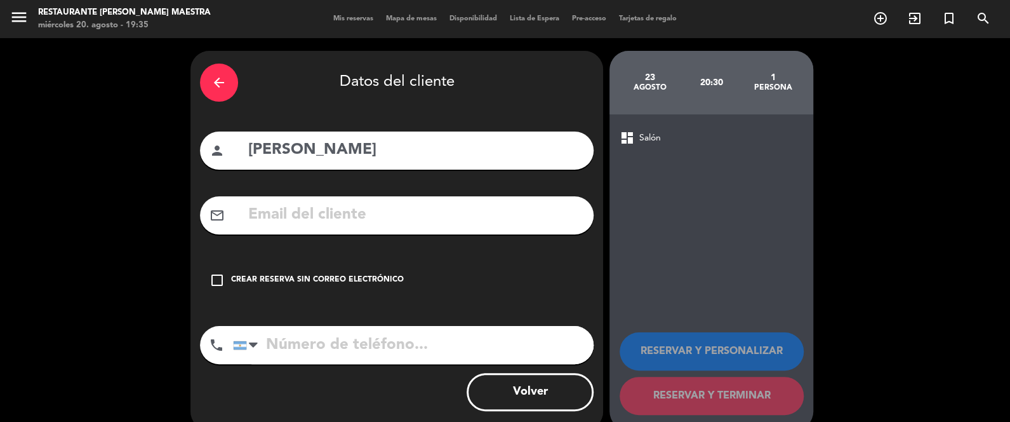
click at [362, 286] on div "check_box_outline_blank Crear reserva sin correo electrónico" at bounding box center [397, 280] width 394 height 38
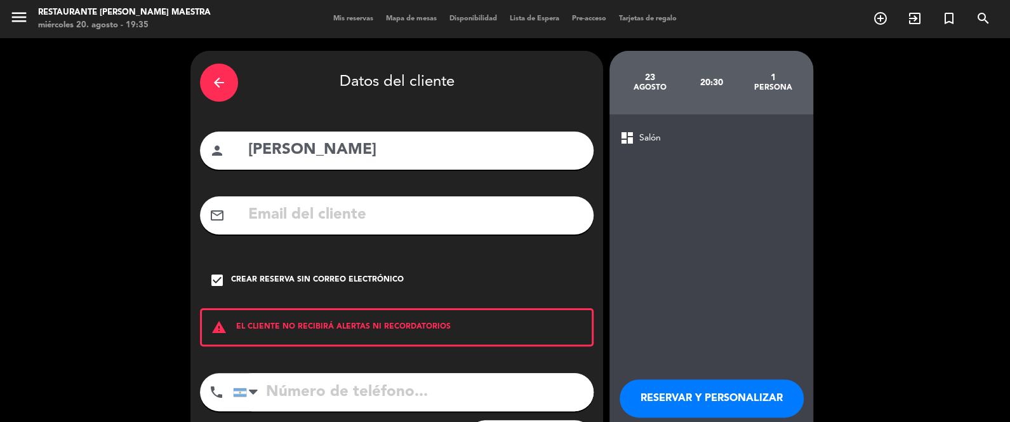
click at [347, 274] on div "check_box Crear reserva sin correo electrónico" at bounding box center [397, 280] width 394 height 38
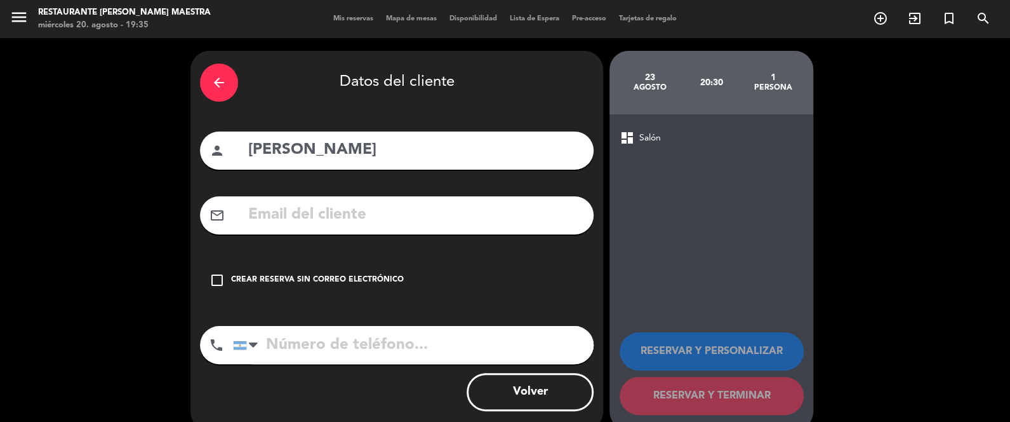
click at [378, 210] on input "text" at bounding box center [415, 215] width 337 height 26
paste input "[EMAIL_ADDRESS][DOMAIN_NAME]"
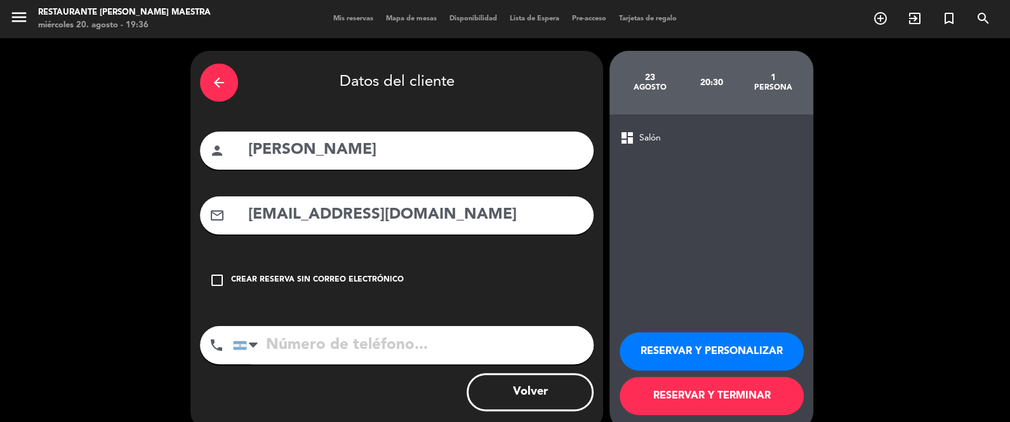
click at [258, 216] on input "[EMAIL_ADDRESS][DOMAIN_NAME]" at bounding box center [415, 215] width 337 height 26
type input "[EMAIL_ADDRESS][DOMAIN_NAME]"
click at [727, 349] on button "RESERVAR Y PERSONALIZAR" at bounding box center [712, 351] width 184 height 38
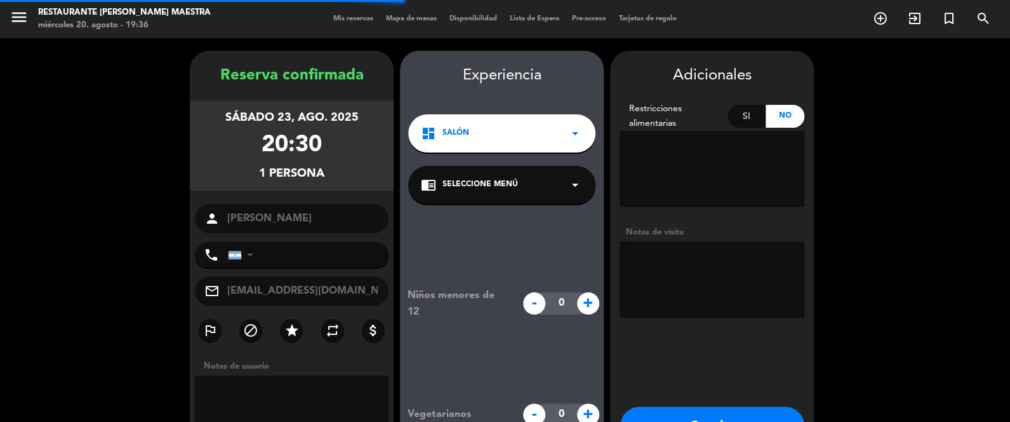
scroll to position [51, 0]
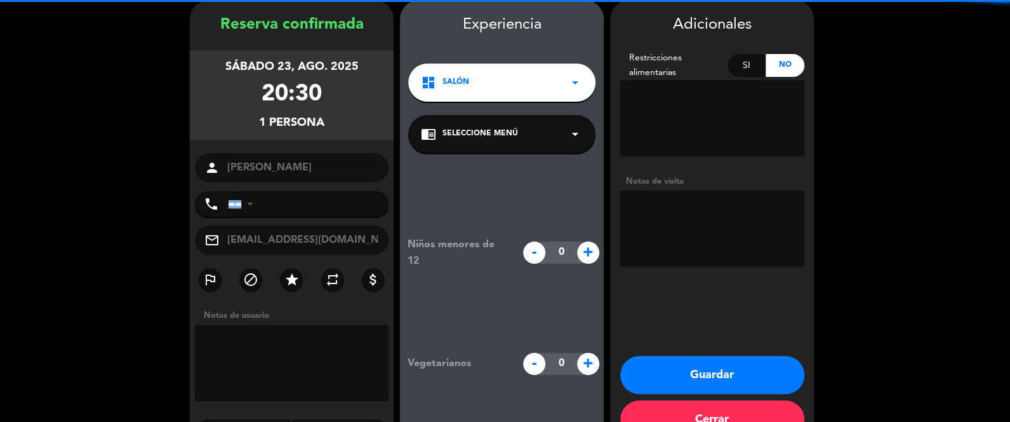
click at [697, 226] on textarea at bounding box center [712, 229] width 185 height 76
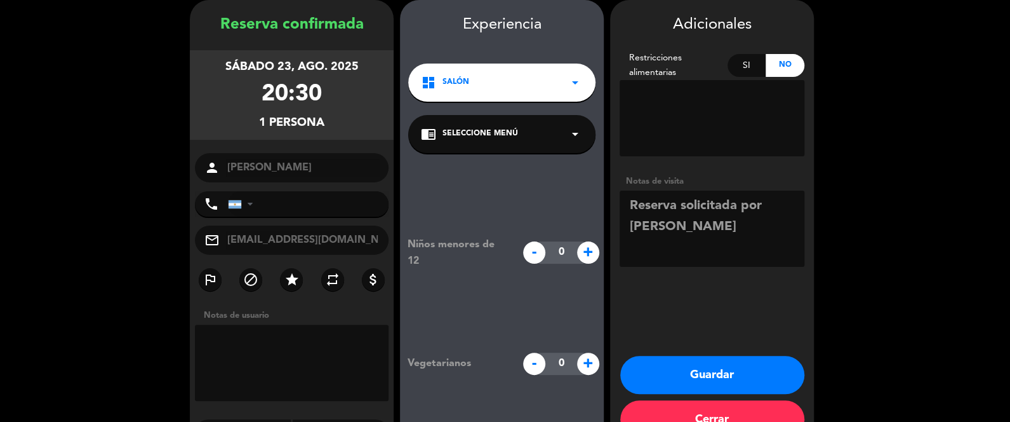
type textarea "Reserva solicitada por [PERSON_NAME]"
click at [702, 363] on button "Guardar" at bounding box center [713, 375] width 184 height 38
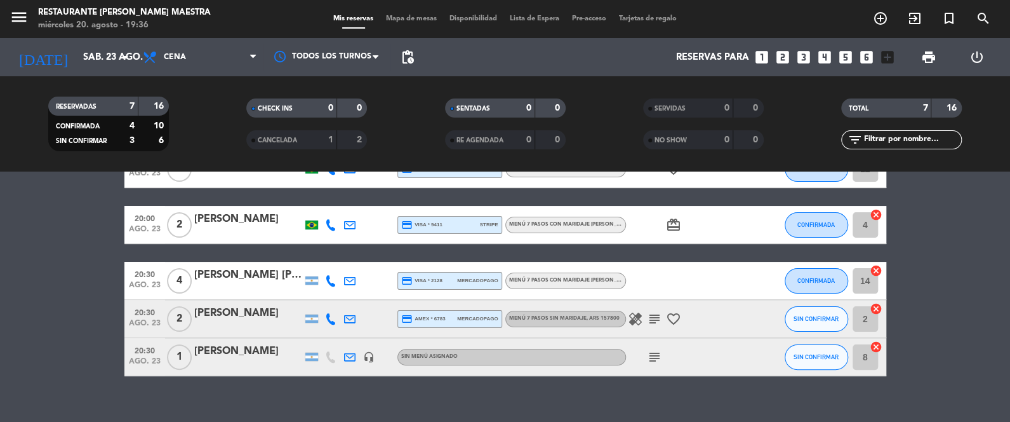
scroll to position [173, 0]
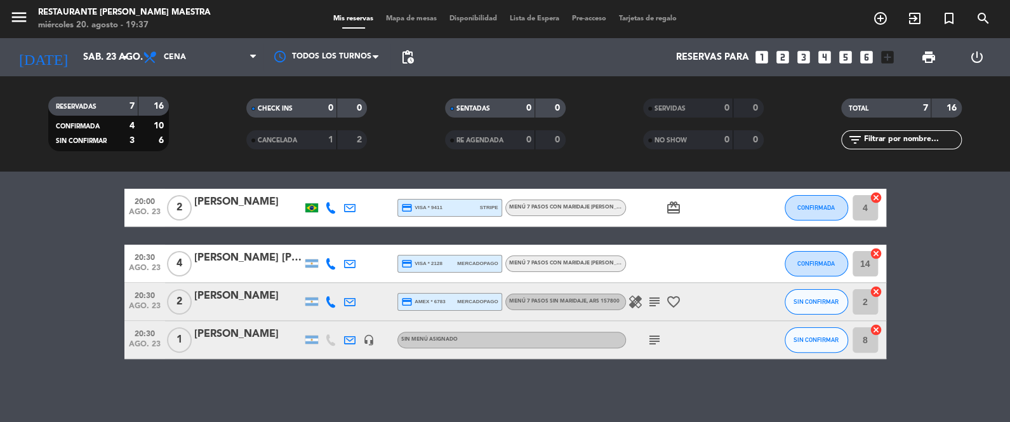
click at [245, 335] on div "[PERSON_NAME]" at bounding box center [248, 334] width 108 height 17
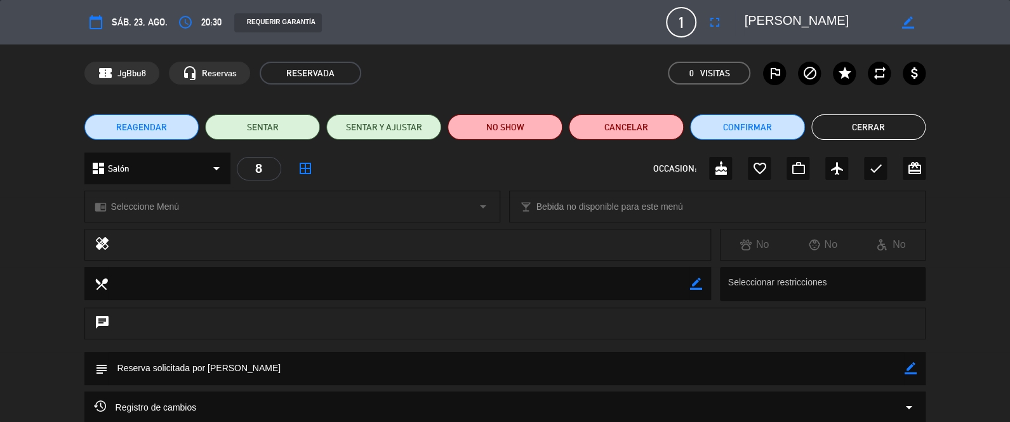
click at [897, 121] on button "Cerrar" at bounding box center [869, 126] width 115 height 25
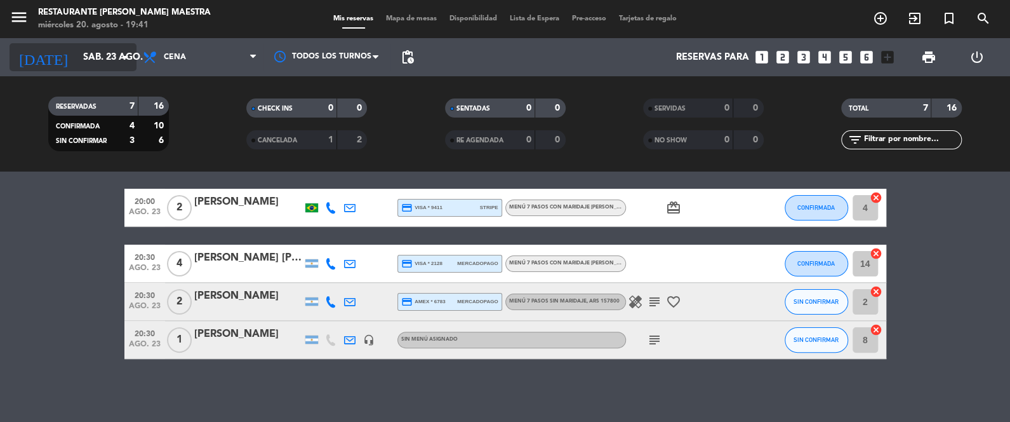
click at [98, 60] on input "sáb. 23 ago." at bounding box center [138, 57] width 122 height 23
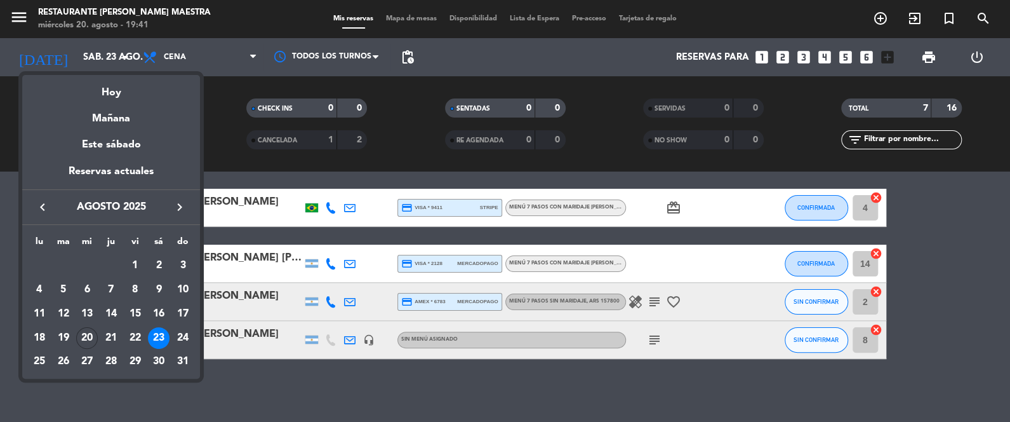
click at [117, 96] on div "Hoy" at bounding box center [111, 88] width 178 height 26
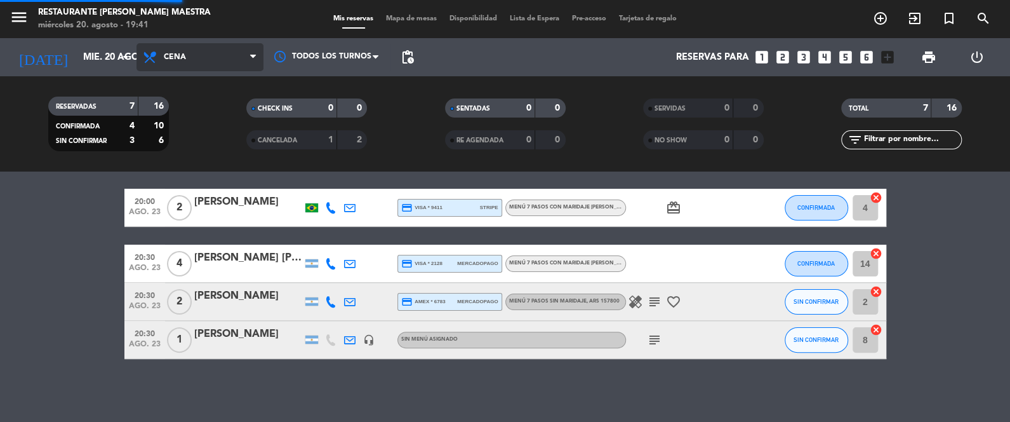
click at [166, 65] on span "Cena" at bounding box center [200, 57] width 127 height 28
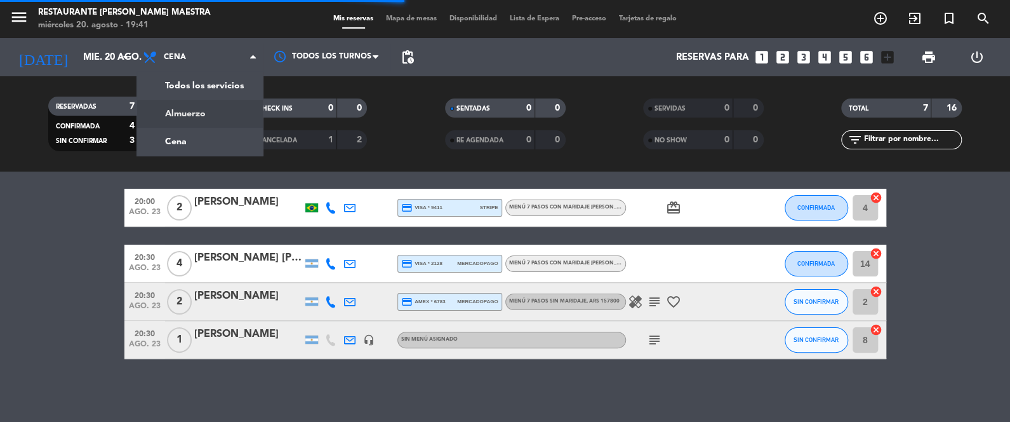
click at [203, 116] on div "menu Restaurante [PERSON_NAME] Maestra miércoles 20. agosto - 19:41 Mis reserva…" at bounding box center [505, 85] width 1010 height 171
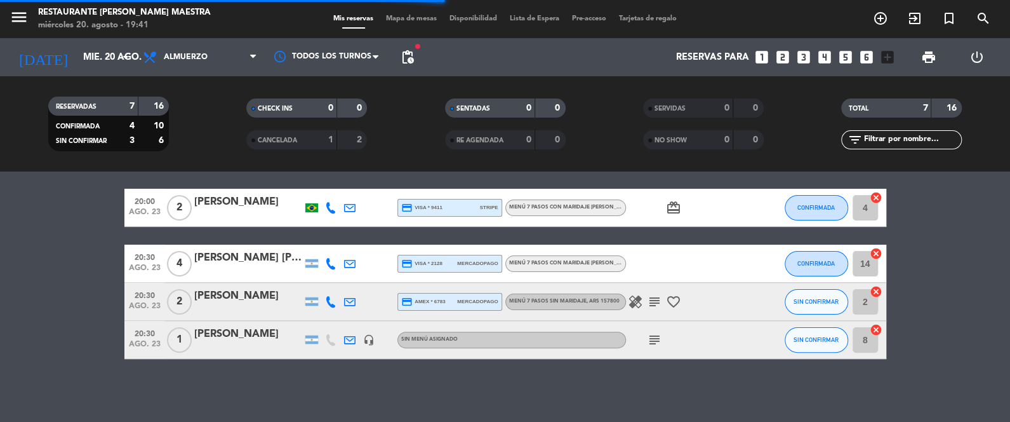
scroll to position [0, 0]
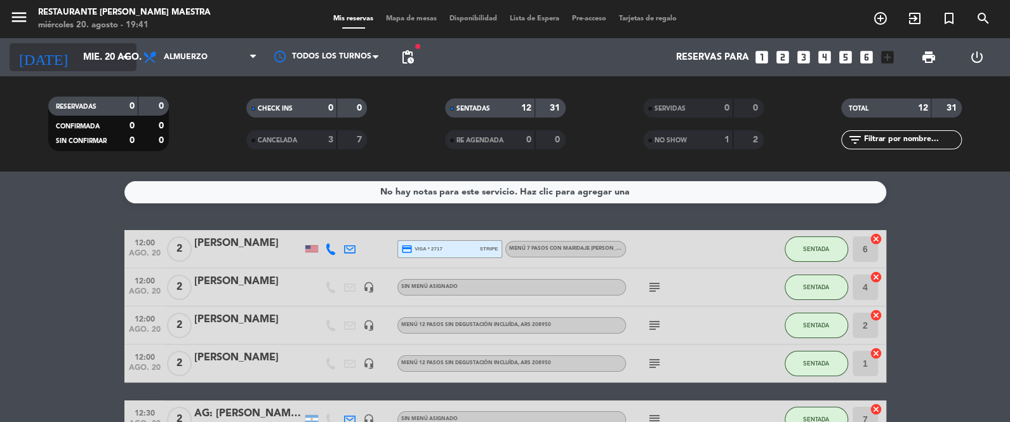
click at [91, 48] on input "mié. 20 ago." at bounding box center [138, 57] width 122 height 23
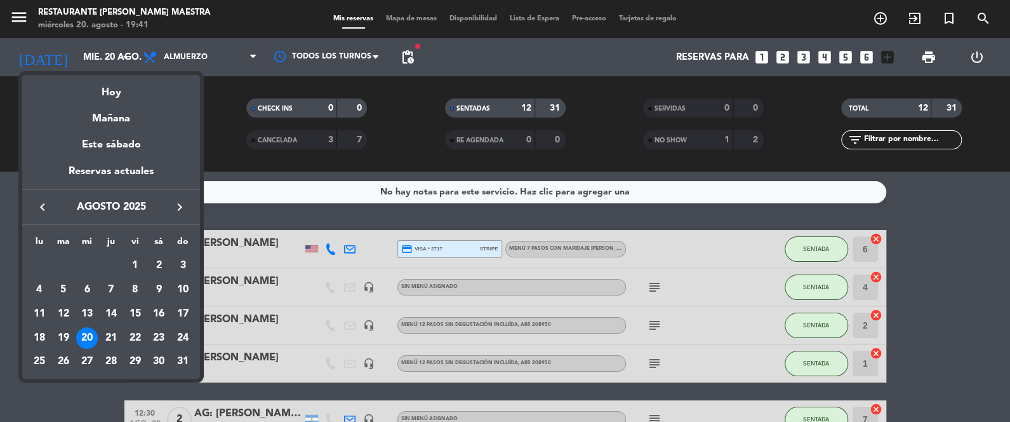
click at [114, 116] on div "Mañana" at bounding box center [111, 114] width 178 height 26
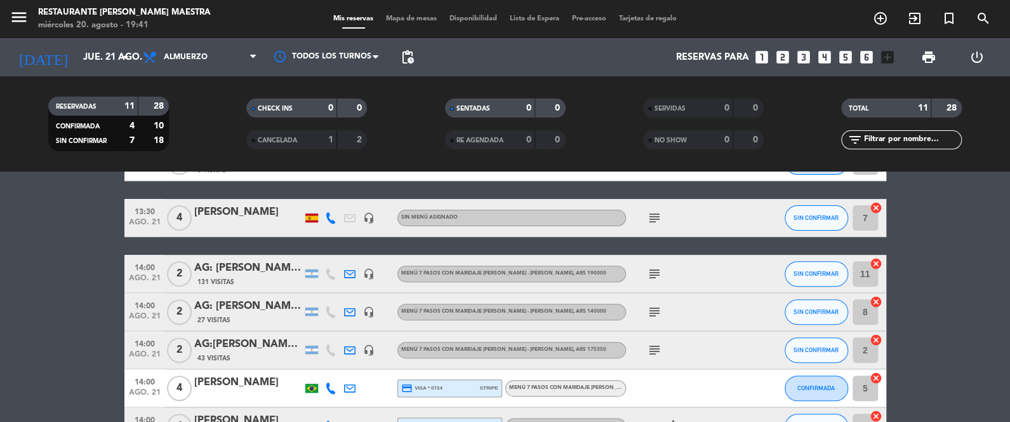
scroll to position [253, 0]
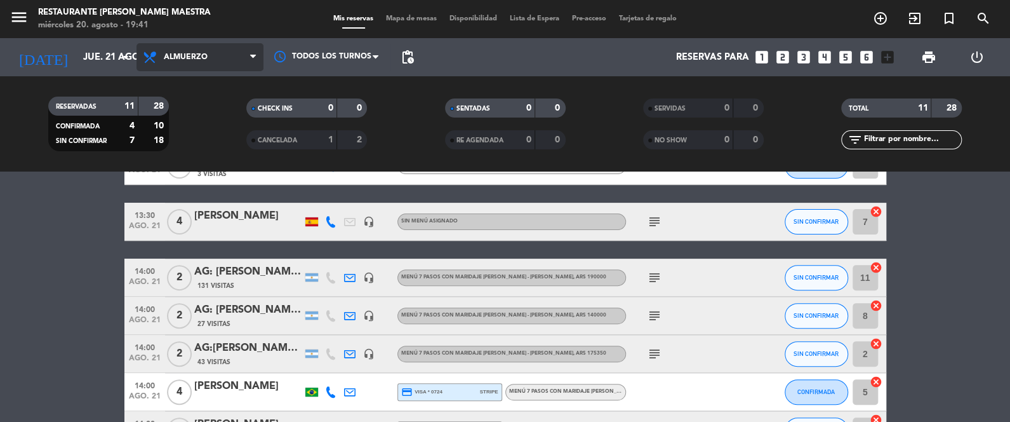
click at [231, 44] on span "Almuerzo" at bounding box center [200, 57] width 127 height 28
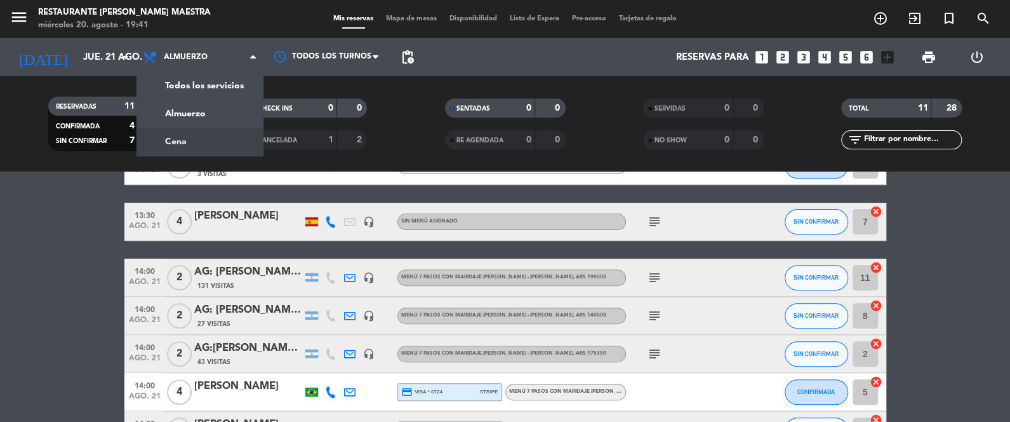
click at [201, 131] on div "menu Restaurante [PERSON_NAME] Maestra miércoles 20. agosto - 19:41 Mis reserva…" at bounding box center [505, 85] width 1010 height 171
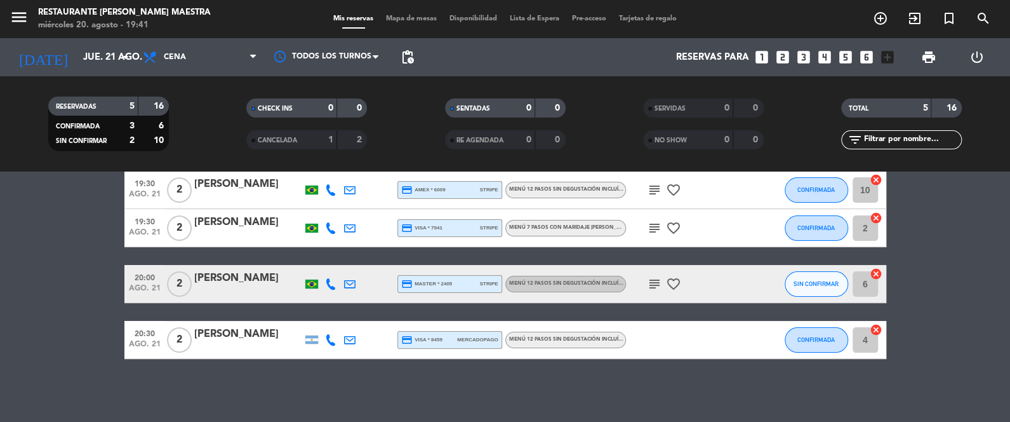
scroll to position [34, 0]
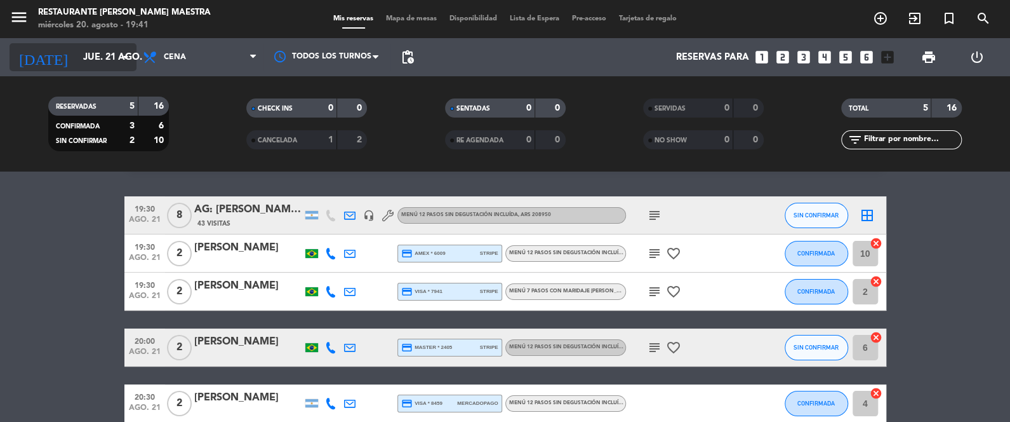
click at [127, 55] on icon "arrow_drop_down" at bounding box center [125, 57] width 15 height 15
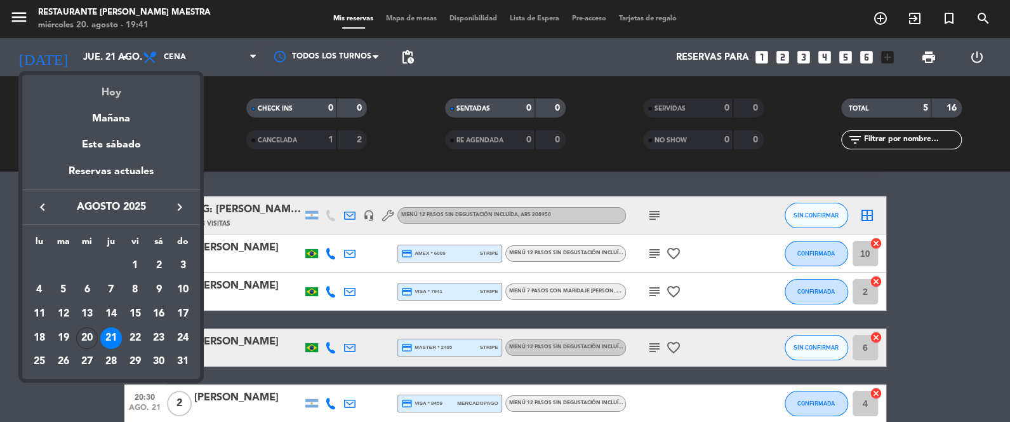
click at [123, 95] on div "Hoy" at bounding box center [111, 88] width 178 height 26
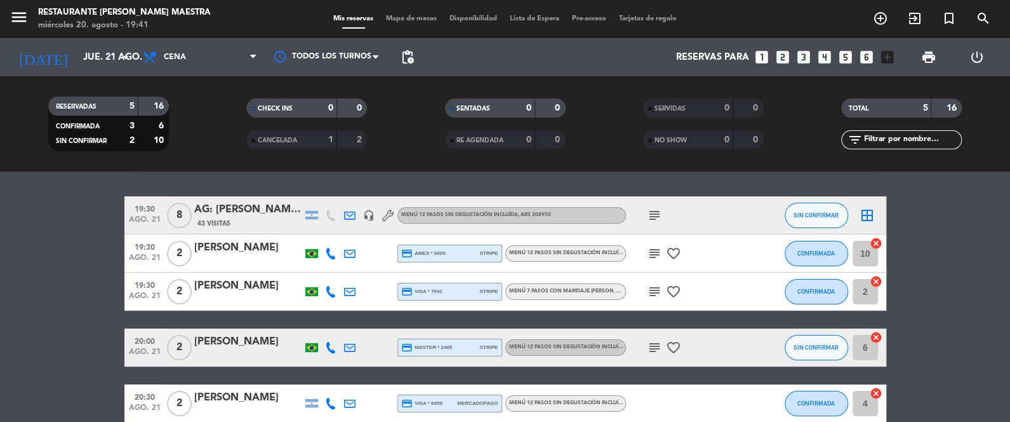
type input "mié. 20 ago."
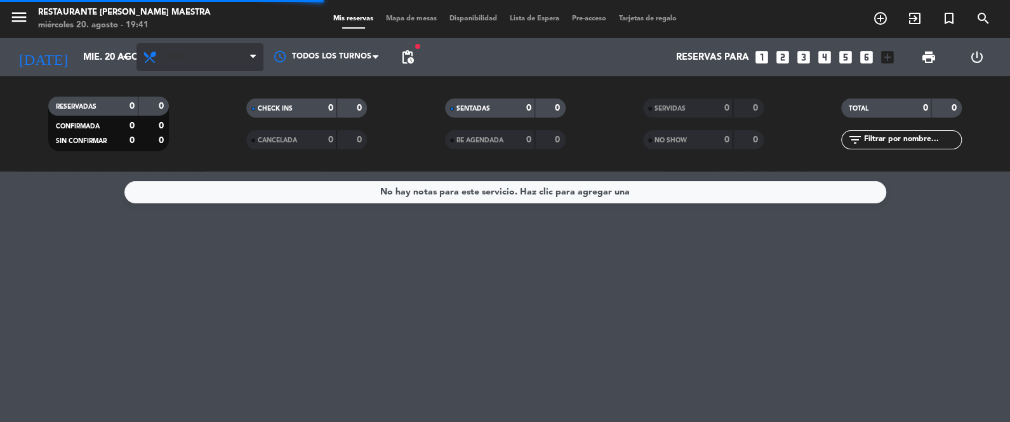
scroll to position [0, 0]
